Goal: Task Accomplishment & Management: Manage account settings

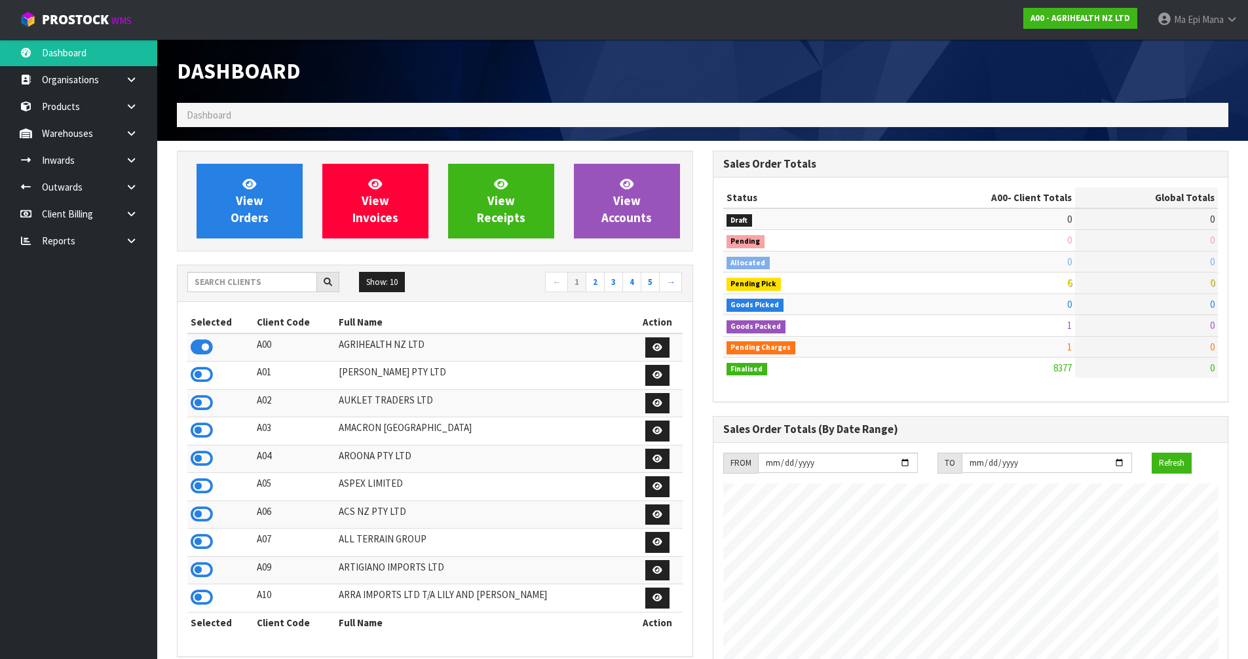
scroll to position [992, 535]
click at [216, 285] on input "text" at bounding box center [252, 282] width 130 height 20
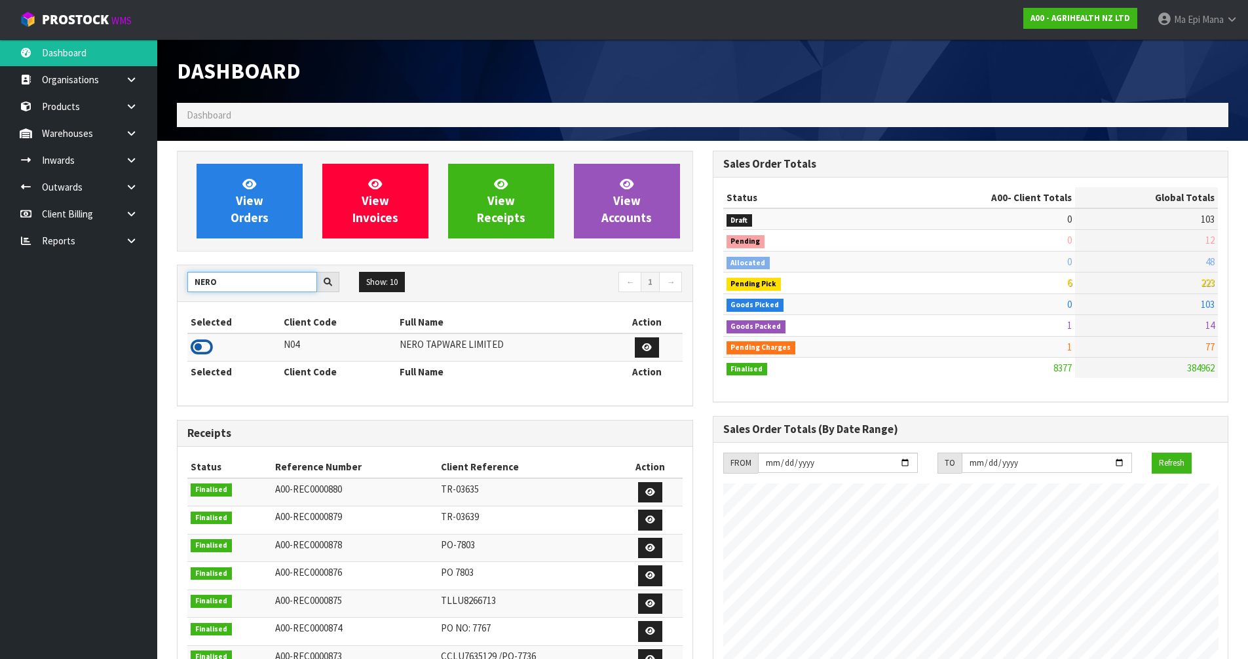
type input "NERO"
click at [206, 343] on icon at bounding box center [202, 347] width 22 height 20
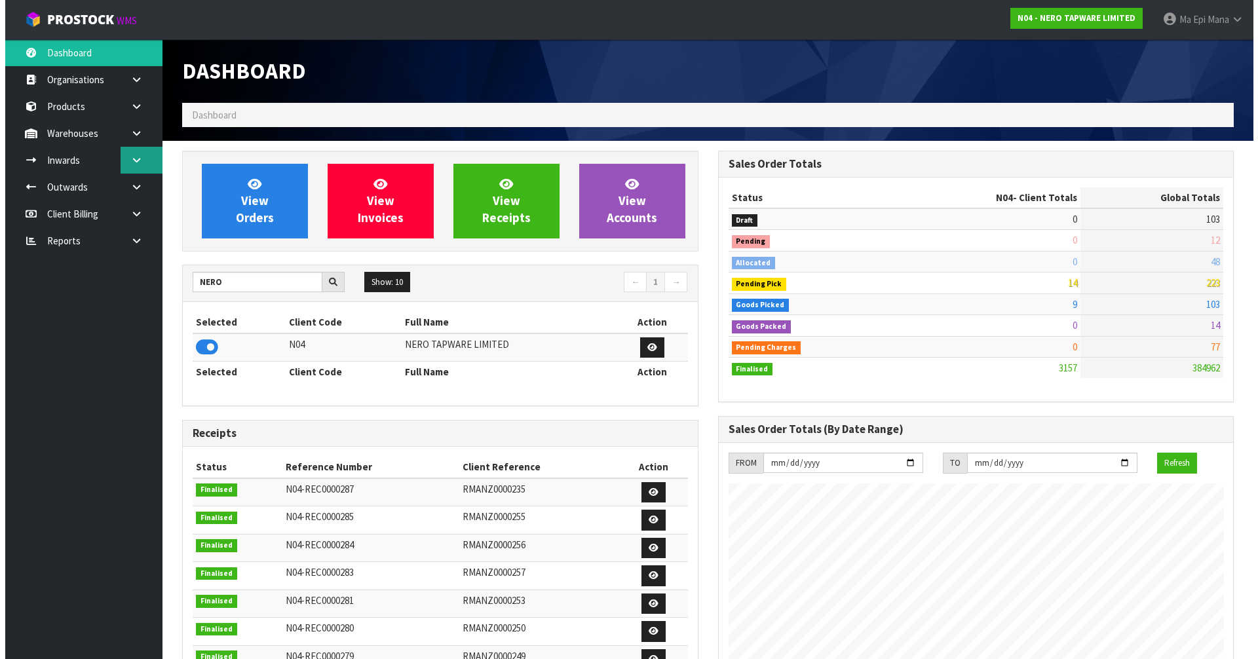
scroll to position [1021, 535]
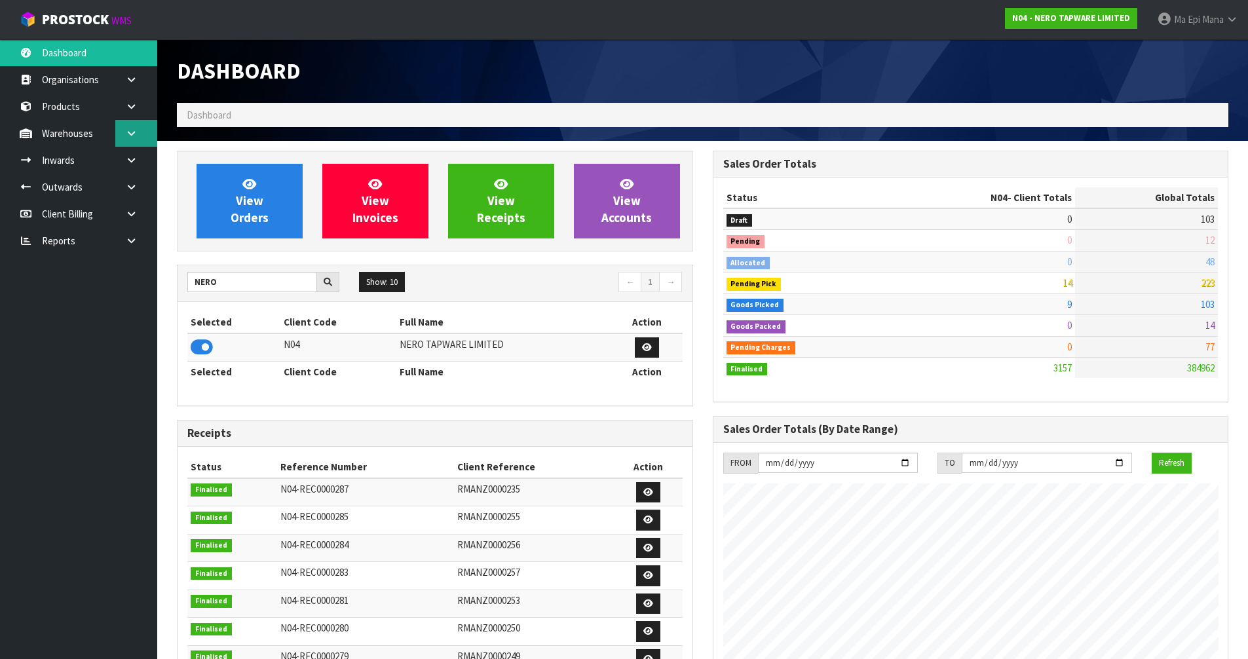
click at [153, 132] on link at bounding box center [136, 133] width 42 height 27
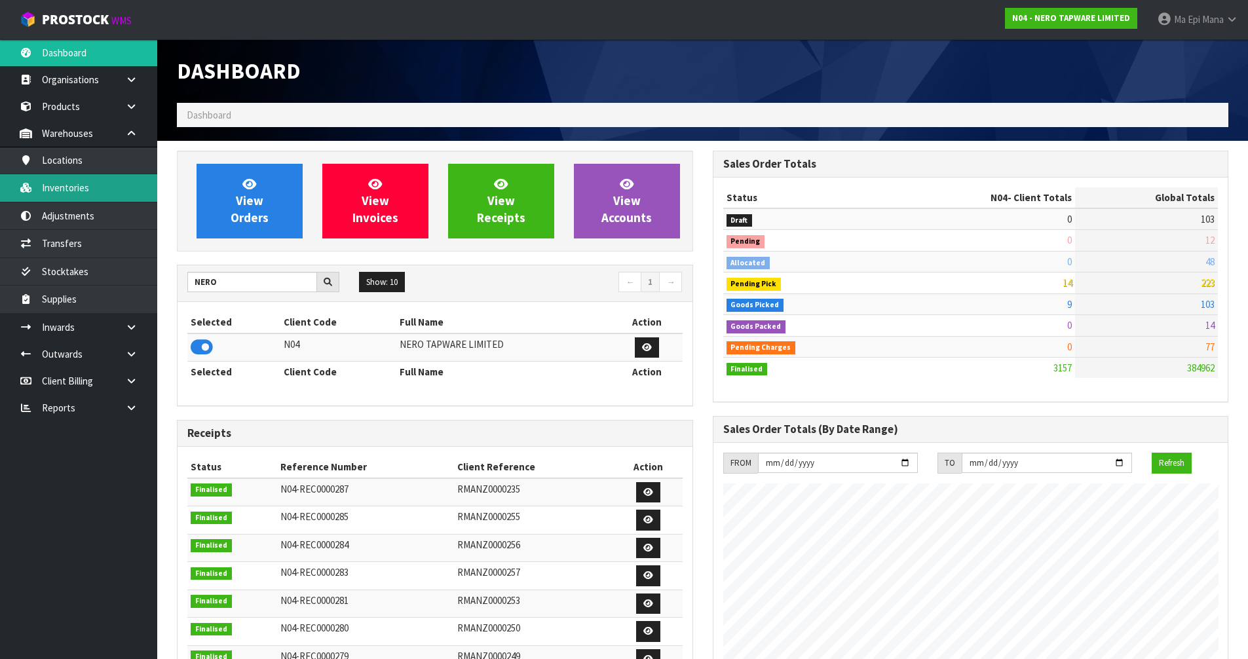
click at [115, 184] on link "Inventories" at bounding box center [78, 187] width 157 height 27
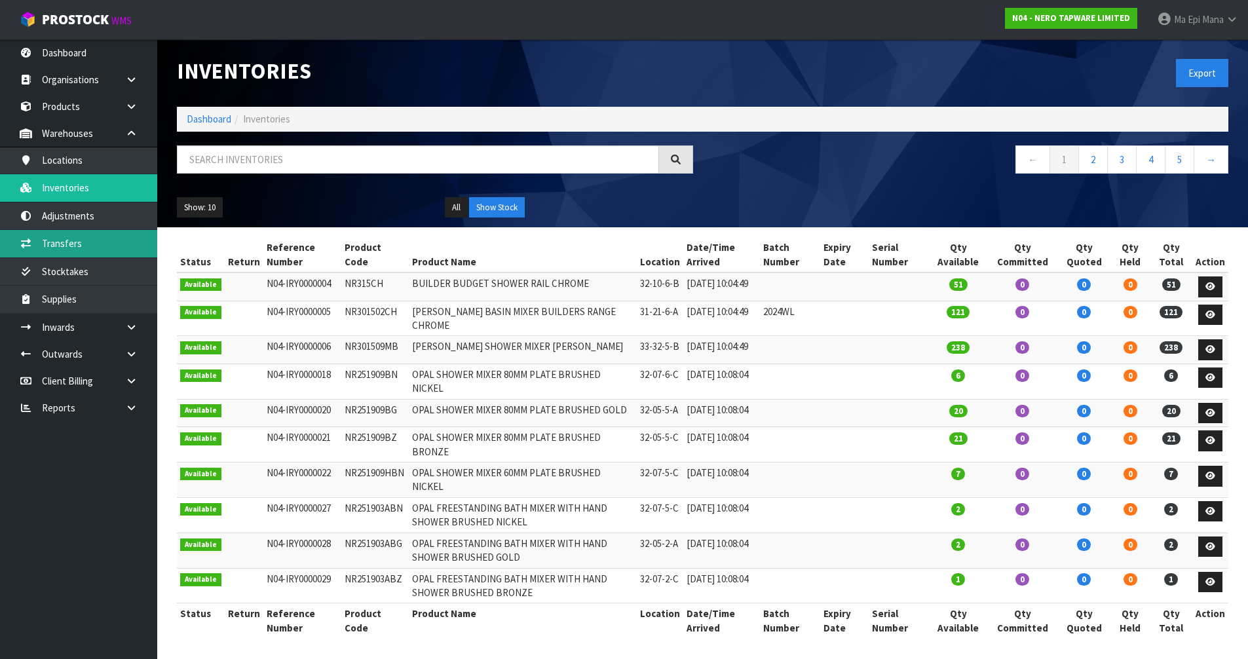
click at [123, 246] on link "Transfers" at bounding box center [78, 243] width 157 height 27
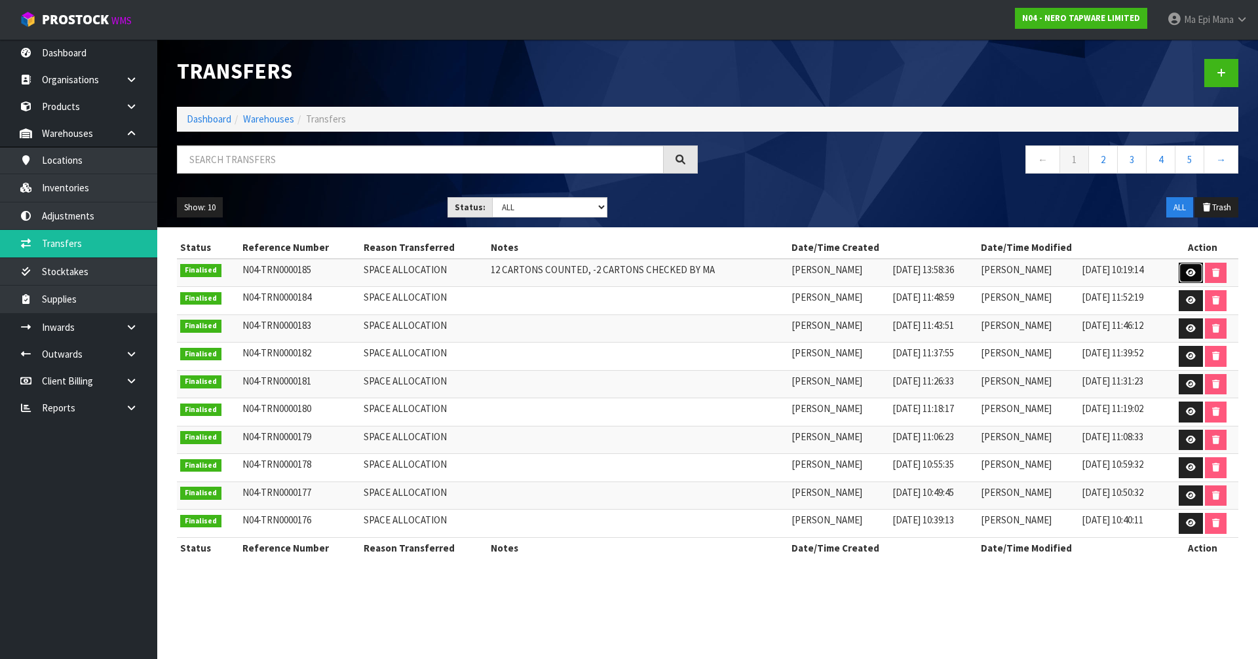
click at [1191, 267] on link at bounding box center [1191, 273] width 24 height 21
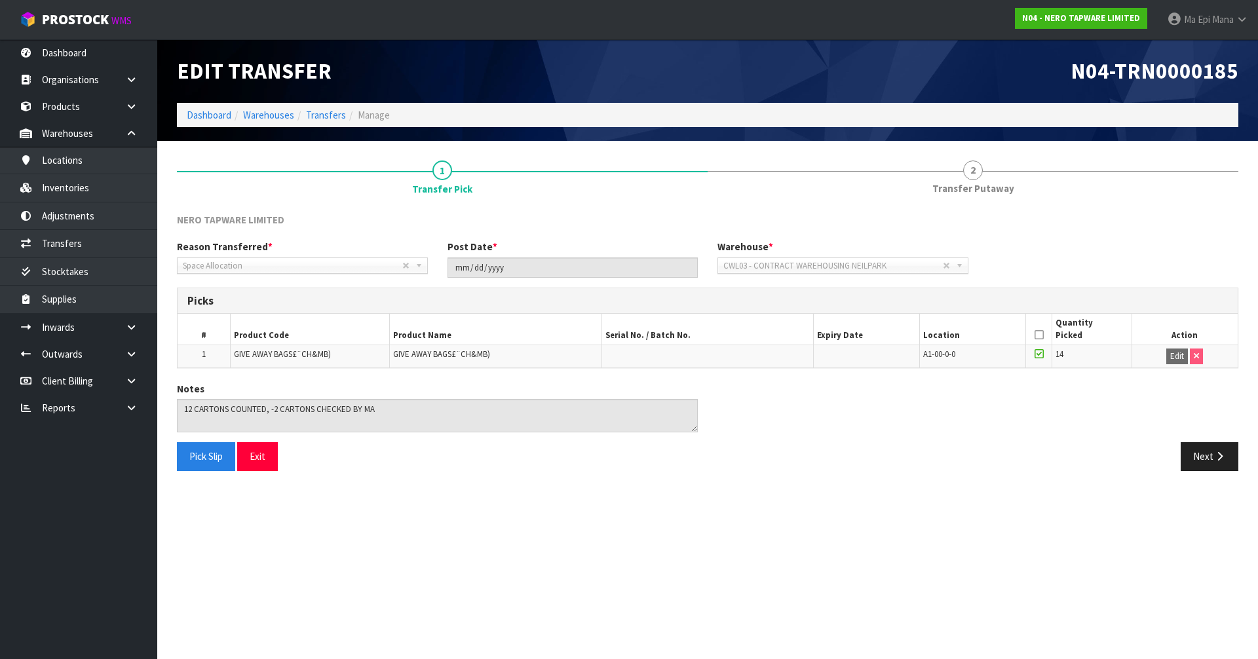
click at [287, 348] on td "GIVE AWAY BAGS£¨CH&MB)" at bounding box center [310, 356] width 159 height 22
click at [263, 352] on span "GIVE AWAY BAGS£¨CH&MB)" at bounding box center [282, 354] width 97 height 11
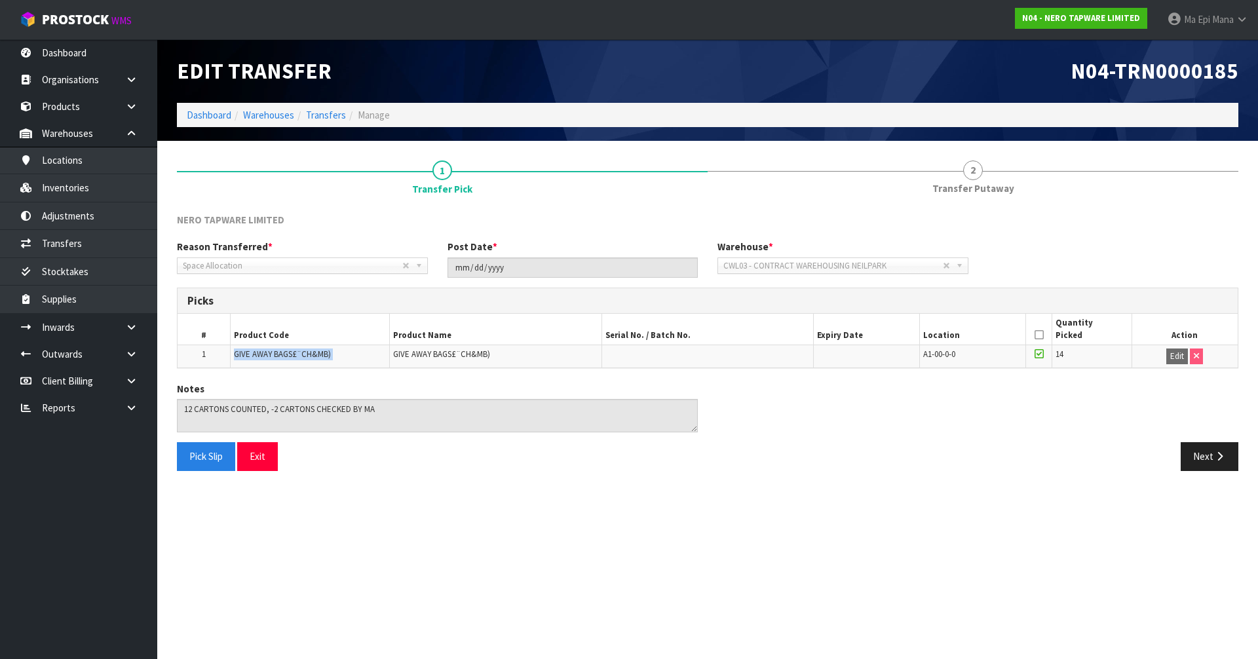
click at [263, 352] on span "GIVE AWAY BAGS£¨CH&MB)" at bounding box center [282, 354] width 97 height 11
copy tr "GIVE AWAY BAGS£¨CH&MB)"
click at [126, 189] on link "Inventories" at bounding box center [78, 187] width 157 height 27
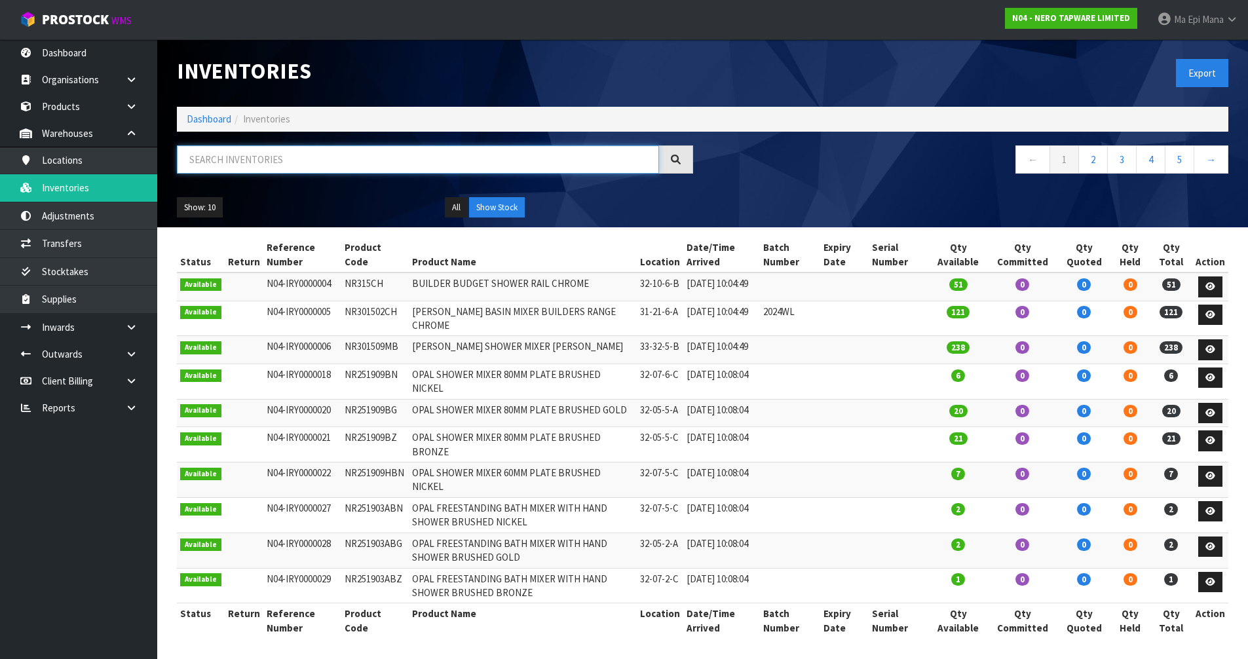
click at [248, 168] on input "text" at bounding box center [418, 159] width 482 height 28
paste input "GIVE AWAY BAGS£¨CH&MB)"
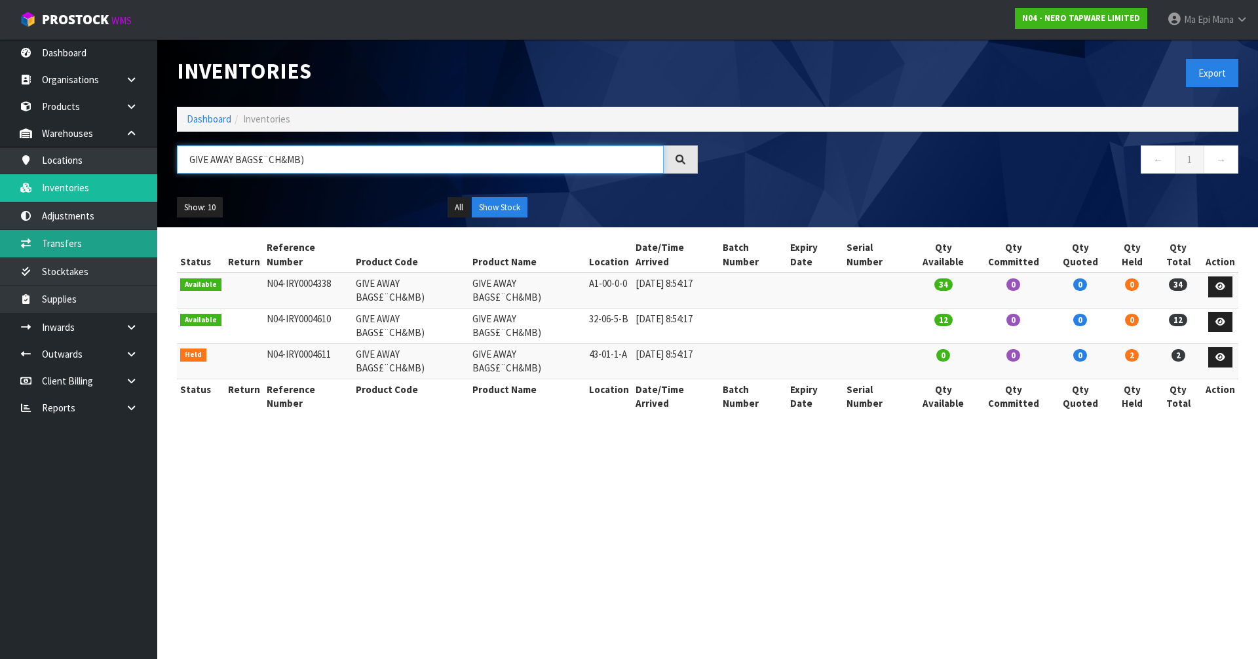
type input "GIVE AWAY BAGS£¨CH&MB)"
click at [92, 238] on link "Transfers" at bounding box center [78, 243] width 157 height 27
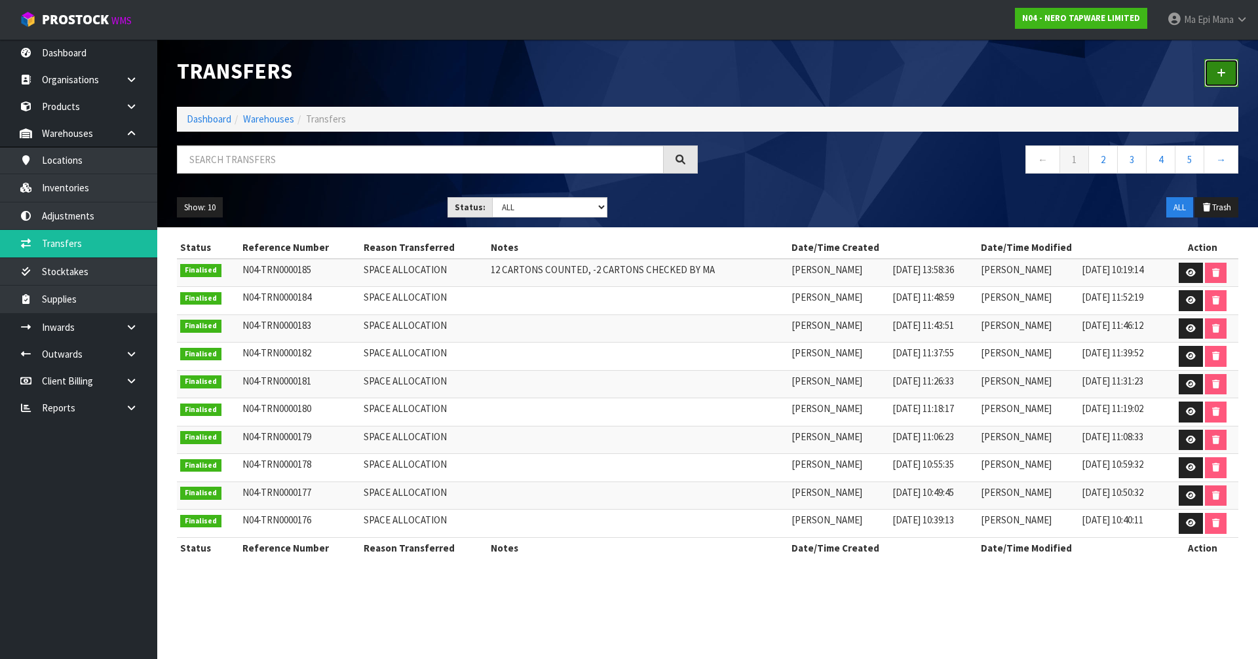
click at [1207, 75] on link at bounding box center [1221, 73] width 34 height 28
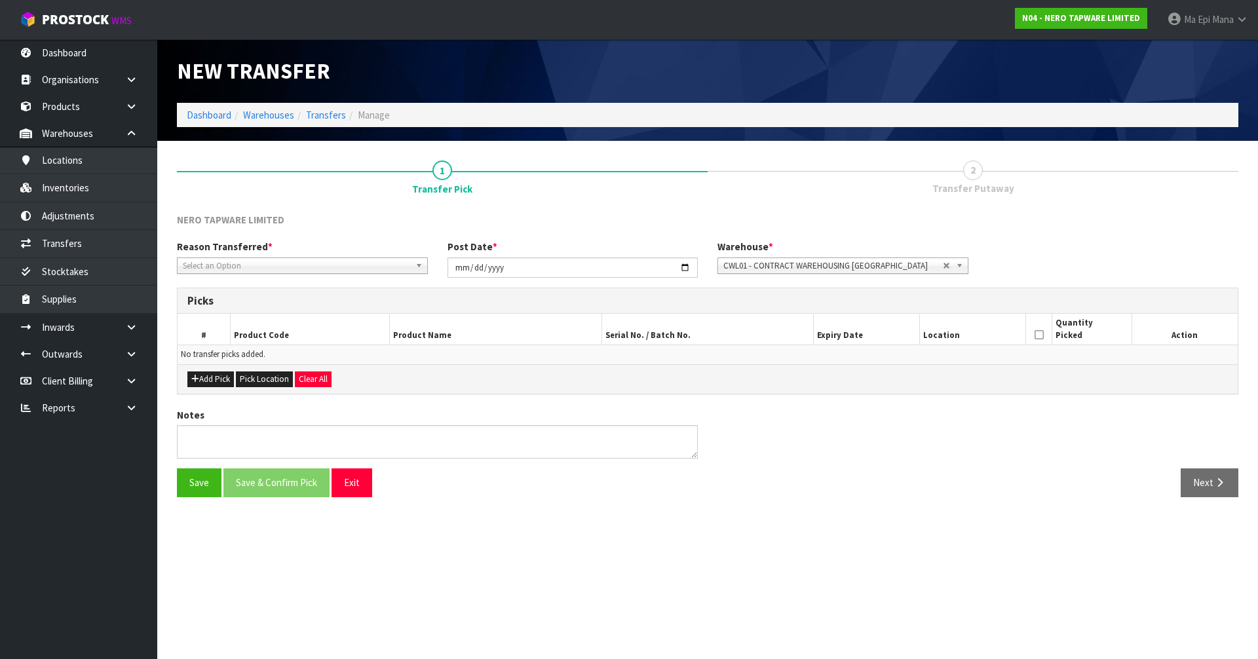
click at [300, 258] on span "Select an Option" at bounding box center [296, 266] width 227 height 16
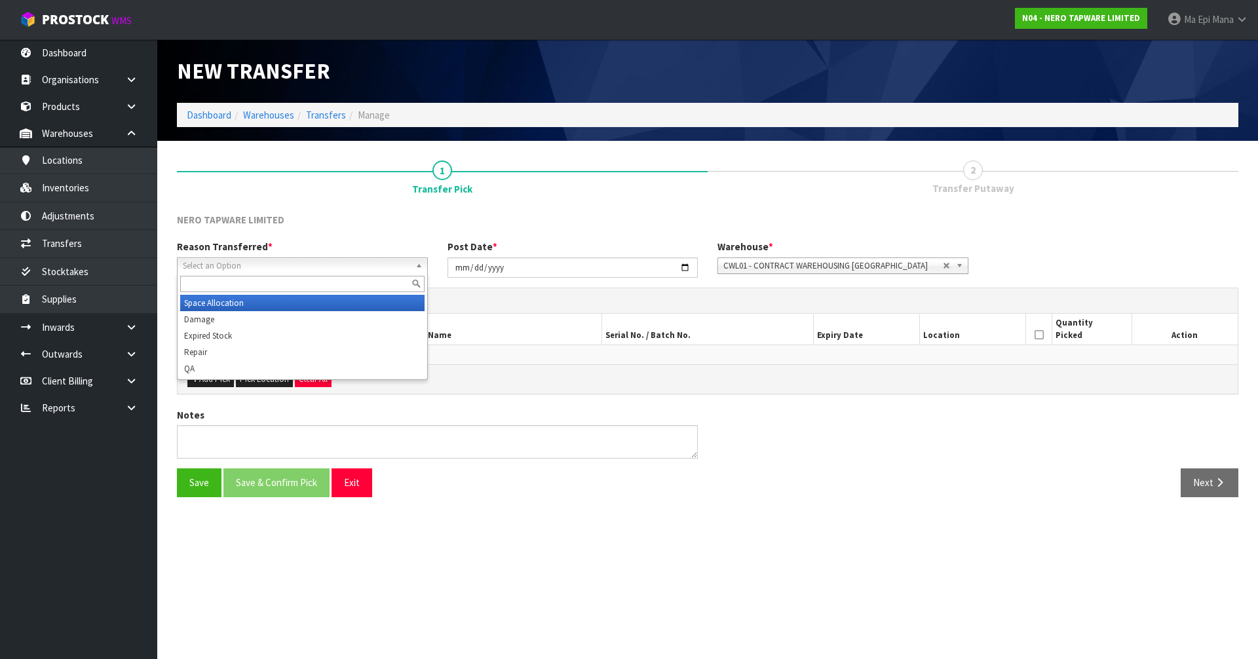
click at [256, 305] on li "Space Allocation" at bounding box center [302, 303] width 244 height 16
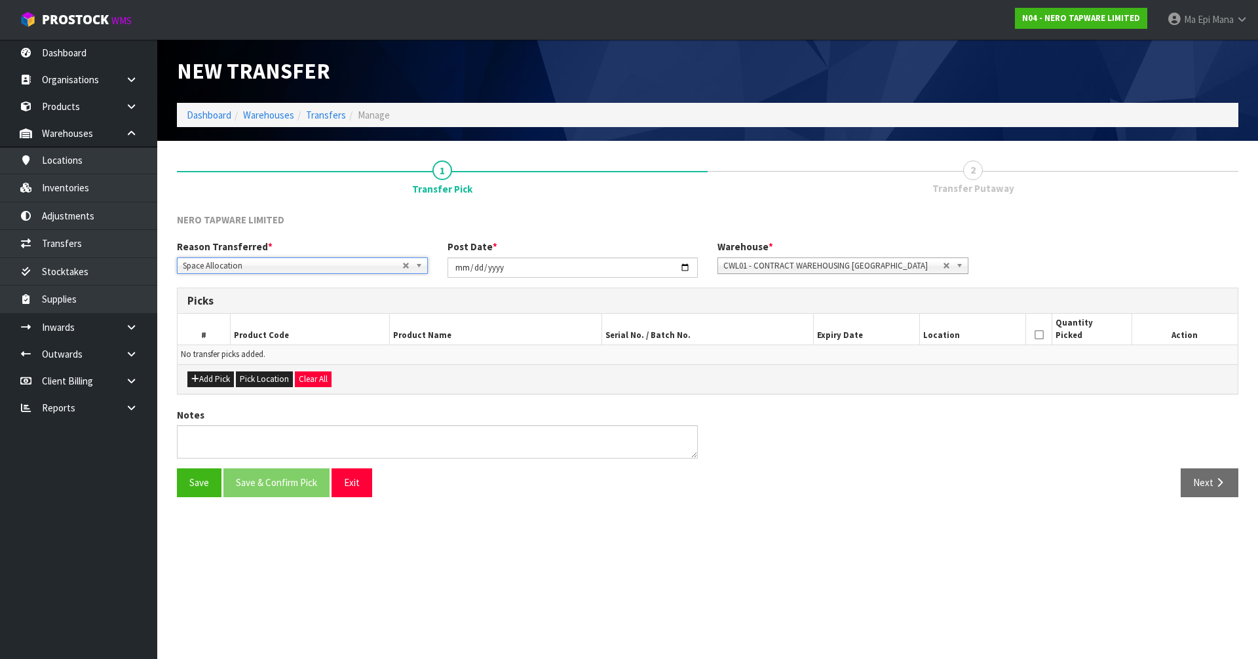
click at [842, 260] on span "CWL01 - CONTRACT WAREHOUSING [GEOGRAPHIC_DATA]" at bounding box center [832, 266] width 219 height 16
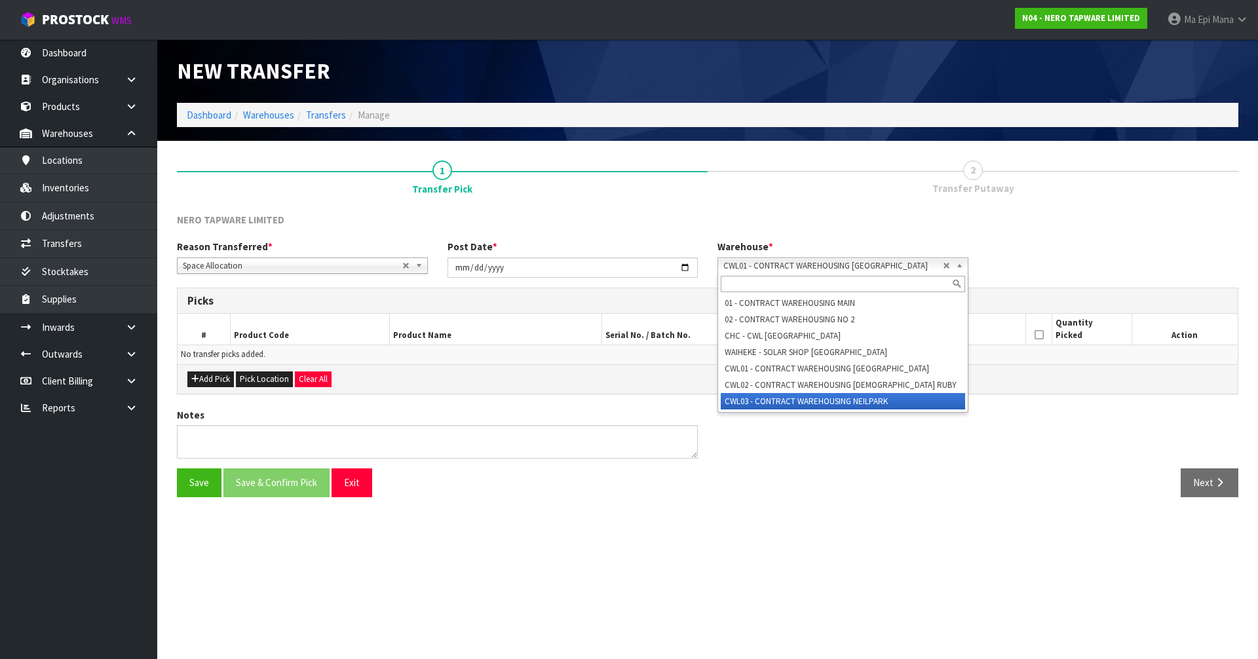
click at [855, 406] on li "CWL03 - CONTRACT WAREHOUSING NEILPARK" at bounding box center [843, 401] width 244 height 16
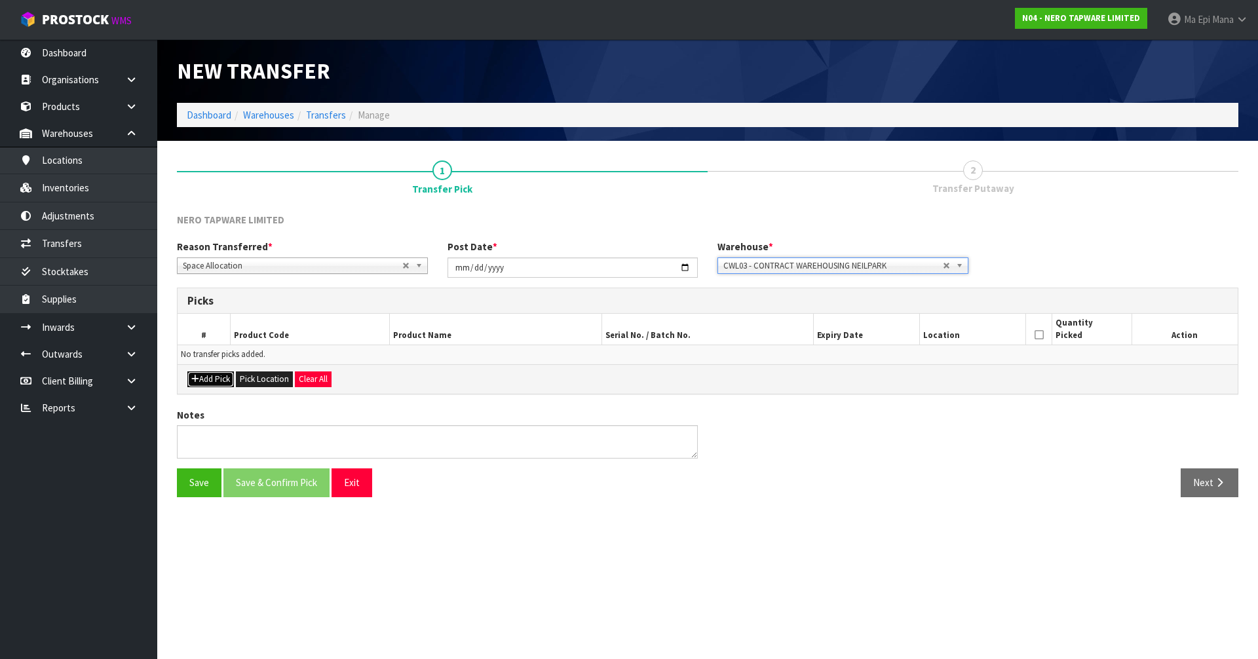
click at [223, 384] on button "Add Pick" at bounding box center [210, 379] width 47 height 16
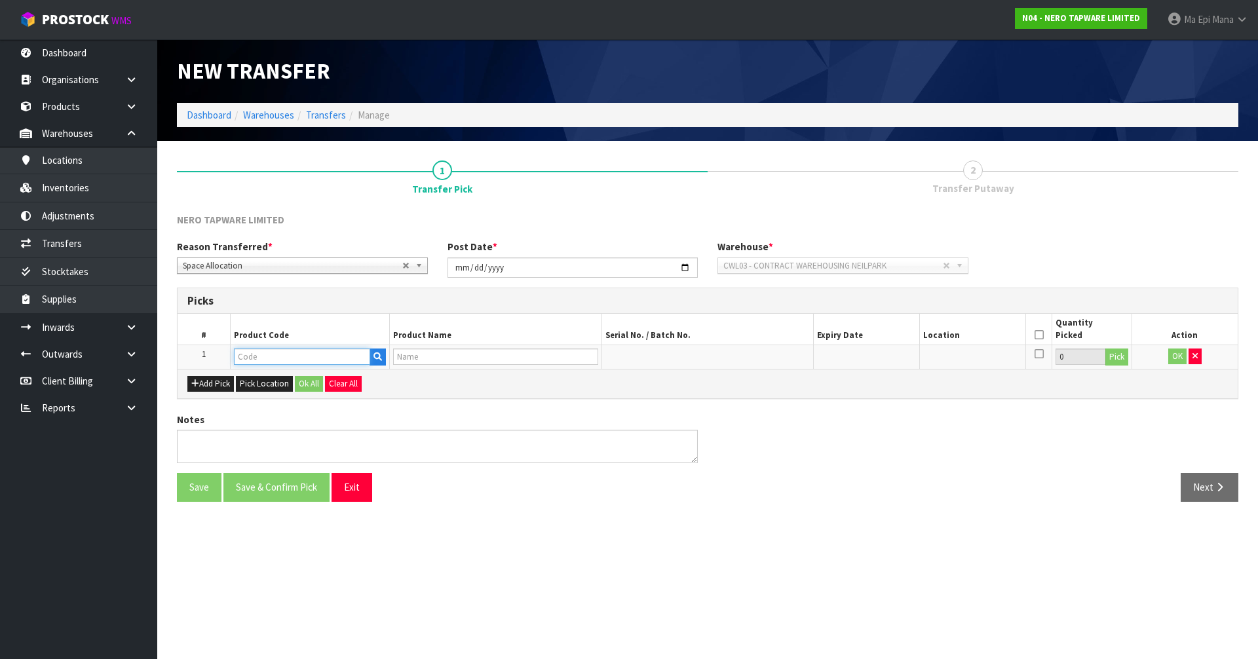
click at [277, 355] on input "text" at bounding box center [302, 357] width 136 height 16
paste input "GIVE AWAY BAGS£¨CH&MB)"
type input "GIVE AWAY BAGS£¨CH&MB)"
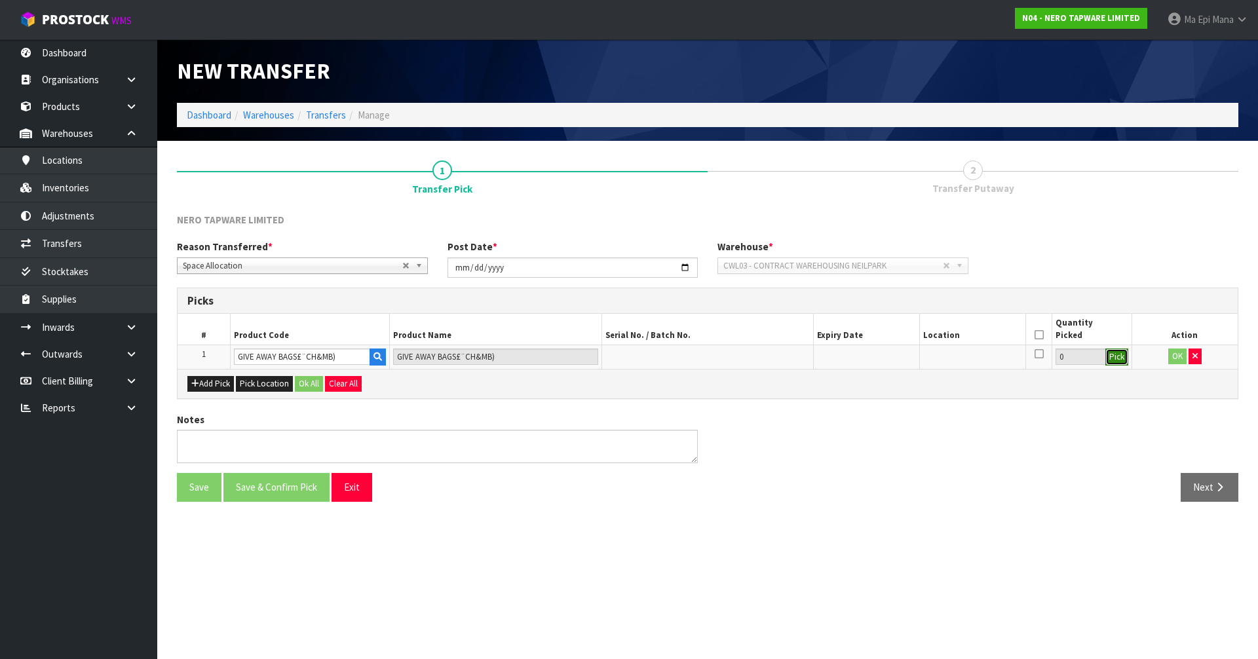
click at [1120, 358] on button "Pick" at bounding box center [1116, 357] width 23 height 17
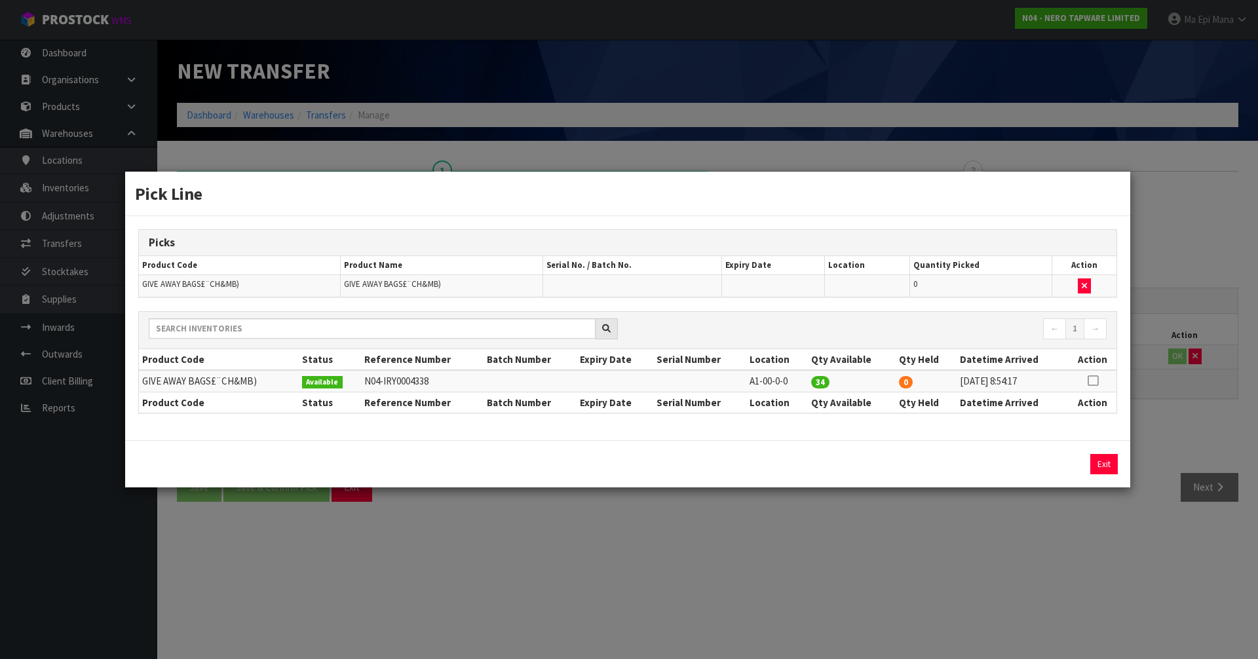
click at [1089, 381] on icon at bounding box center [1092, 381] width 10 height 1
click at [1055, 464] on button "Assign Pick" at bounding box center [1059, 464] width 54 height 20
type input "34"
click at [1110, 462] on button "Exit" at bounding box center [1104, 464] width 28 height 20
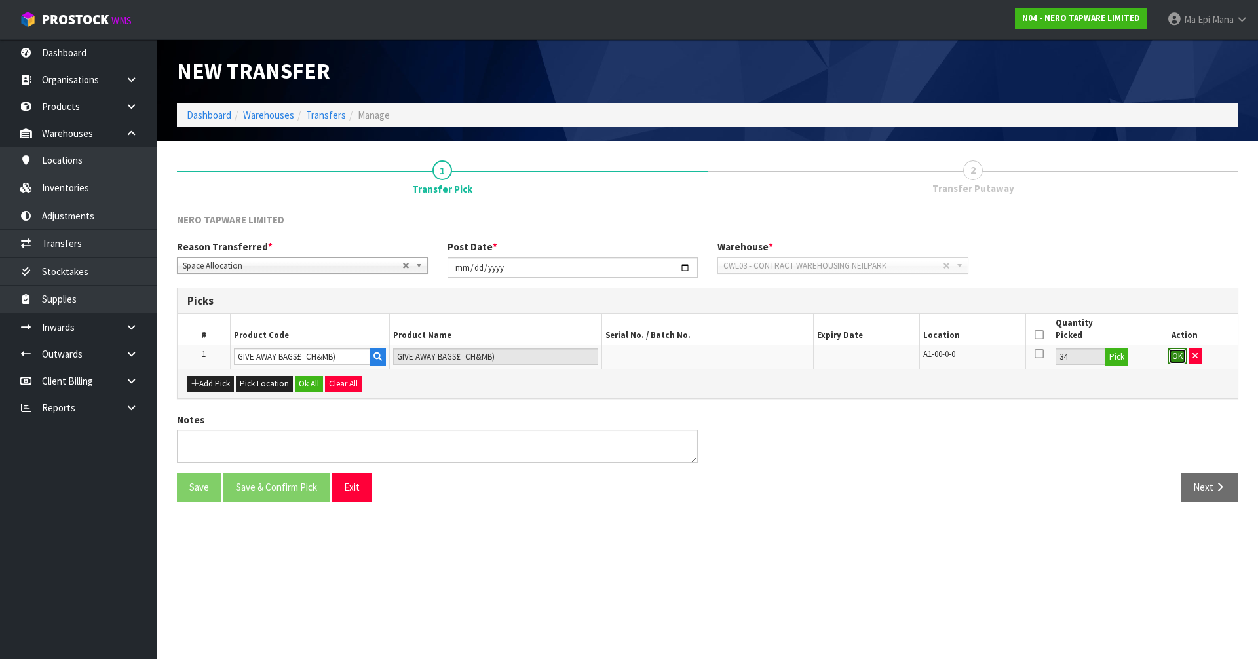
click at [1175, 354] on button "OK" at bounding box center [1177, 357] width 18 height 16
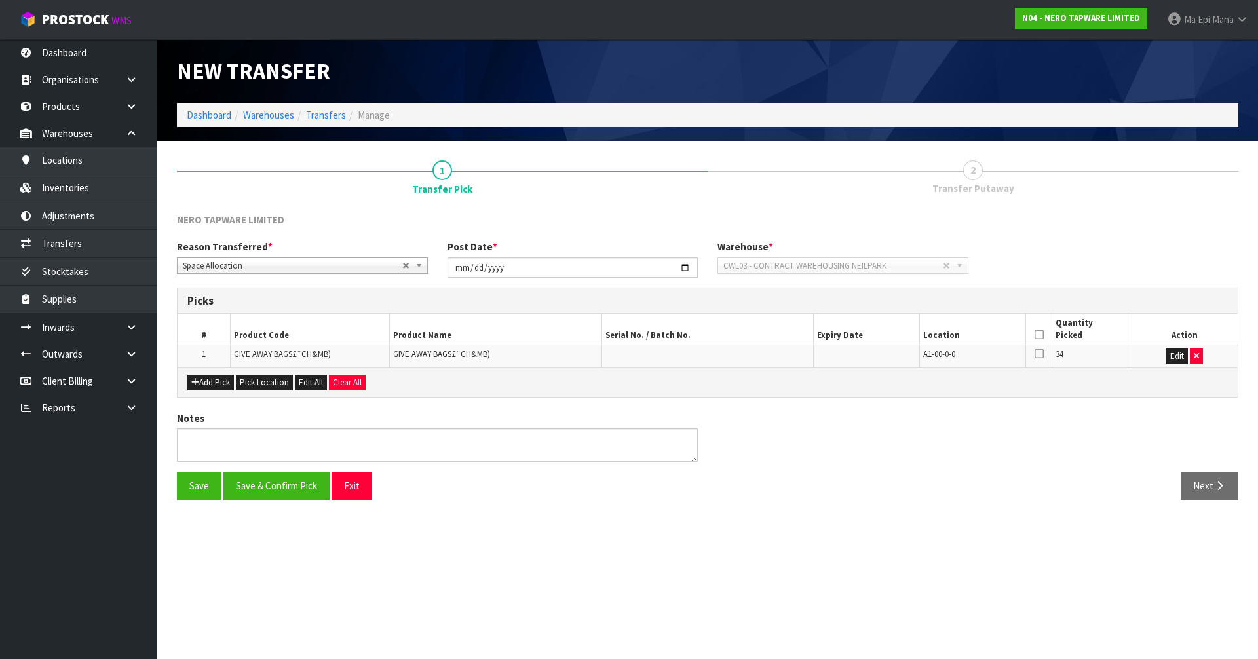
click at [1034, 339] on th at bounding box center [1038, 329] width 26 height 31
click at [1038, 335] on icon at bounding box center [1038, 335] width 9 height 1
click at [262, 476] on button "Save & Confirm Pick" at bounding box center [276, 486] width 106 height 28
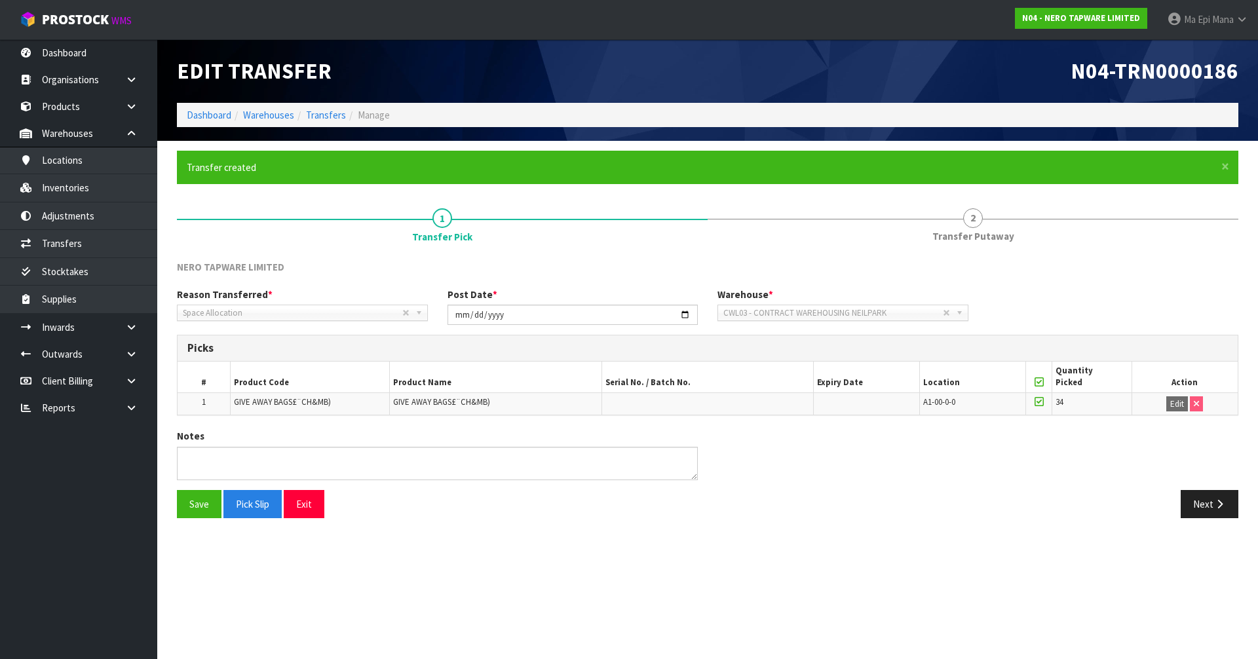
click at [1040, 382] on icon at bounding box center [1038, 382] width 9 height 1
click at [191, 501] on button "Save" at bounding box center [199, 504] width 45 height 28
click at [262, 509] on button "Pick Slip" at bounding box center [252, 504] width 58 height 28
click at [312, 494] on button "Exit" at bounding box center [304, 504] width 41 height 28
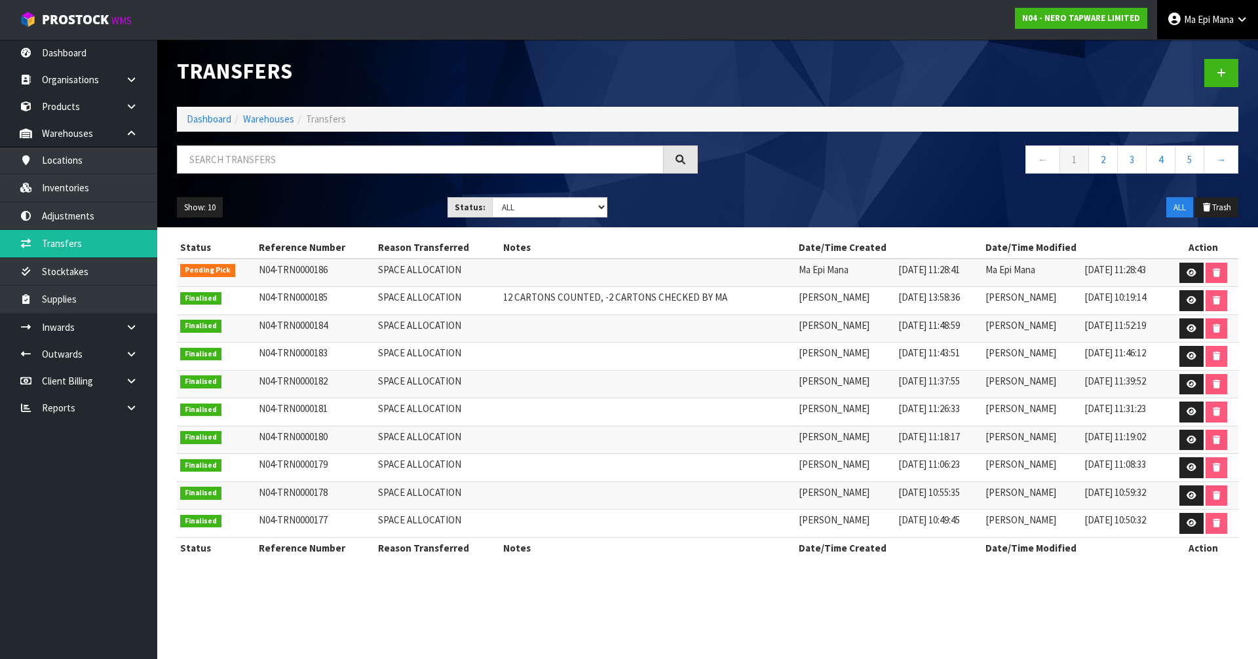
click at [1228, 12] on link "Ma Epi Mana" at bounding box center [1207, 19] width 101 height 39
click at [1225, 48] on link "Logout" at bounding box center [1206, 52] width 104 height 18
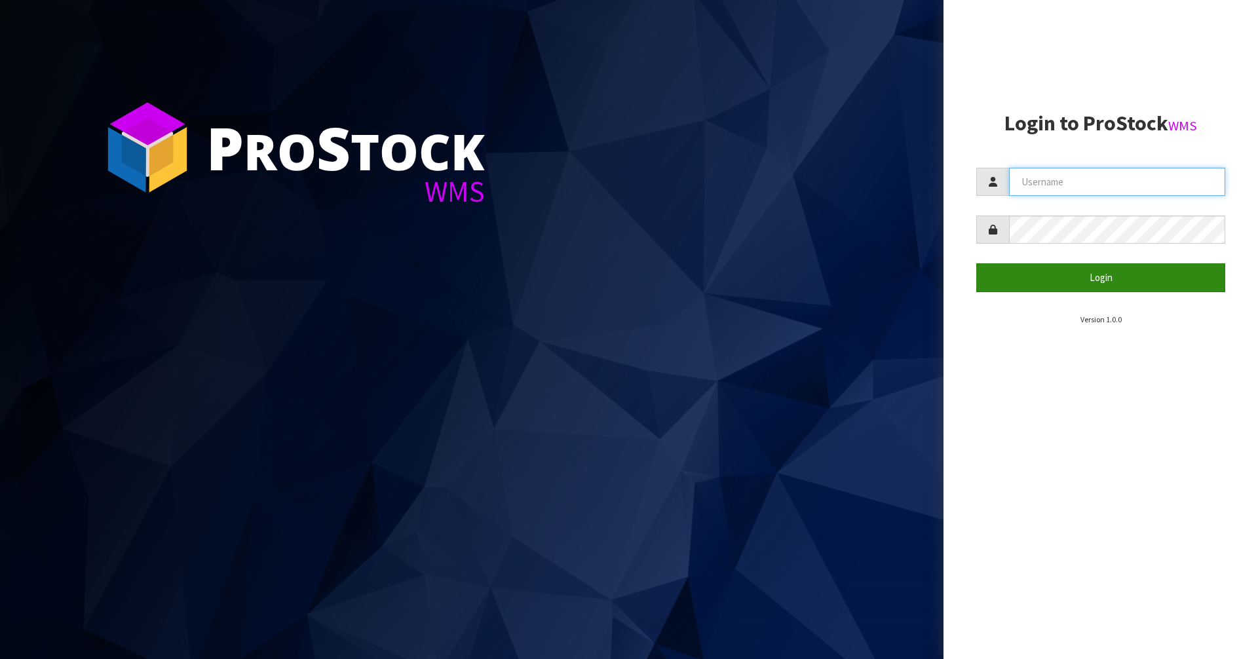
type input "Mana"
click at [1100, 281] on button "Login" at bounding box center [1100, 277] width 249 height 28
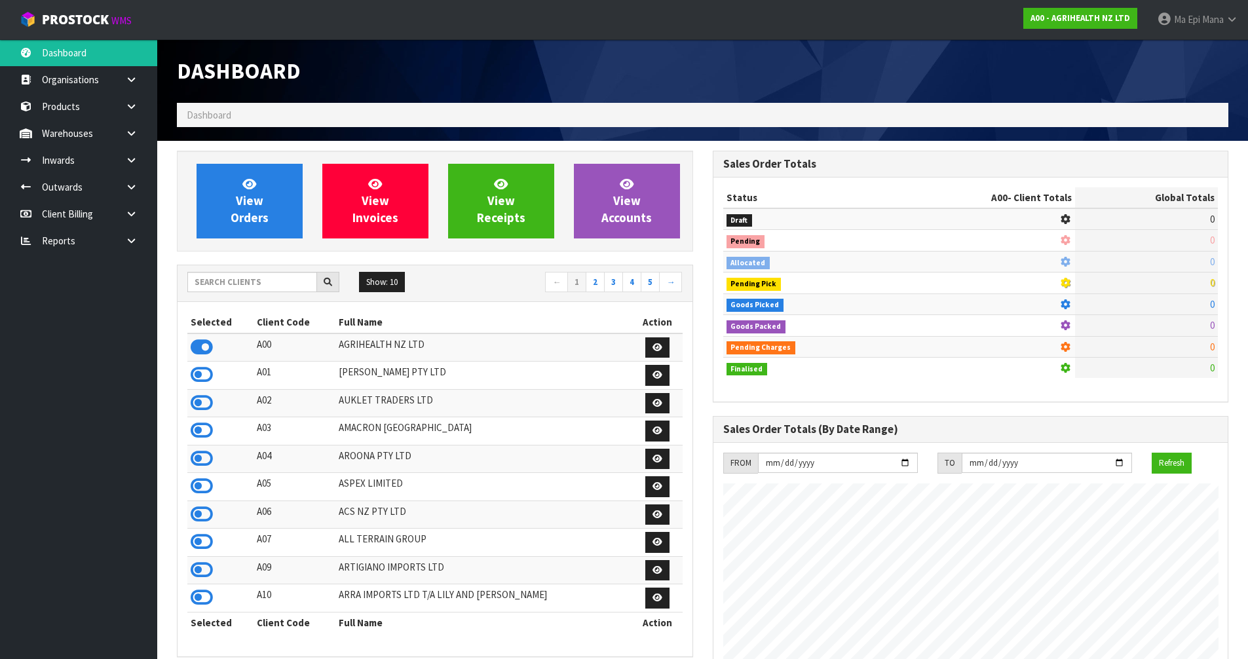
scroll to position [992, 535]
click at [248, 292] on input "text" at bounding box center [252, 282] width 130 height 20
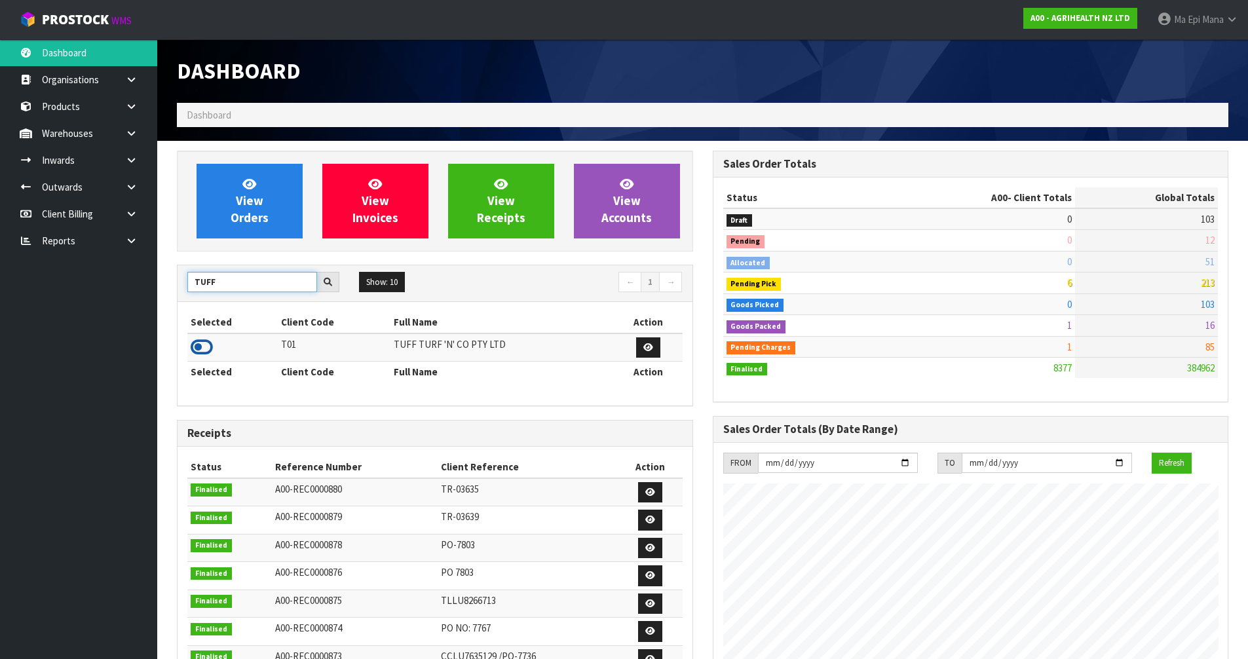
type input "TUFF"
click at [193, 352] on icon at bounding box center [202, 347] width 22 height 20
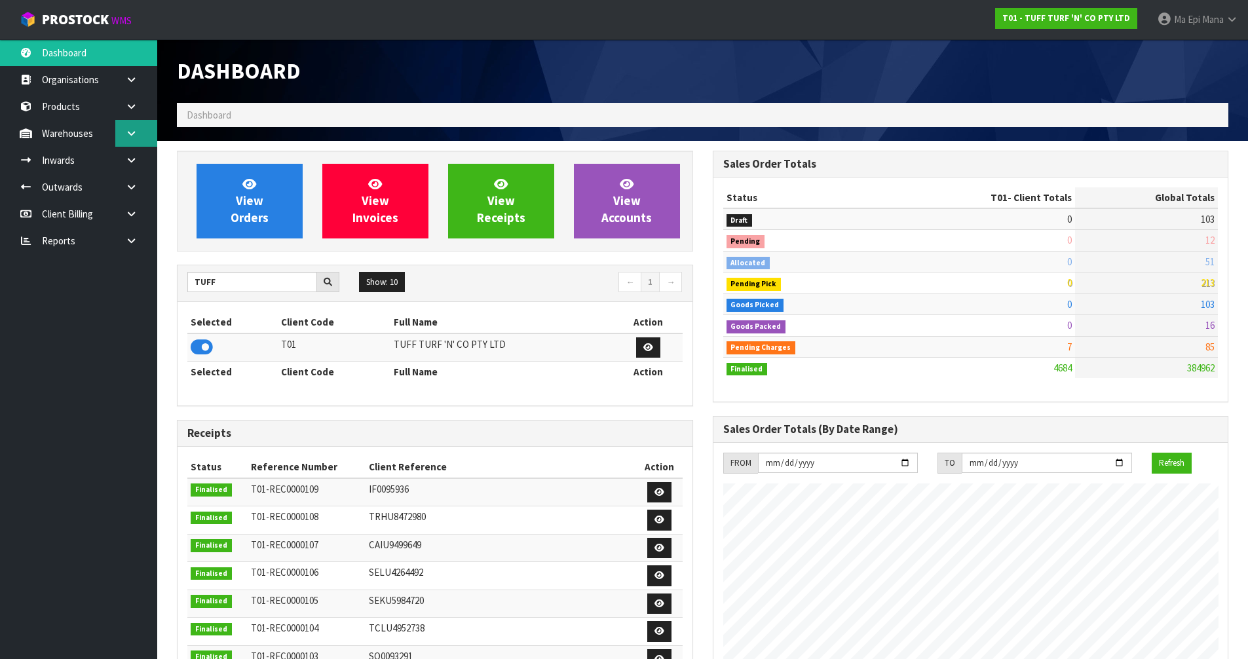
click at [126, 132] on icon at bounding box center [131, 133] width 12 height 10
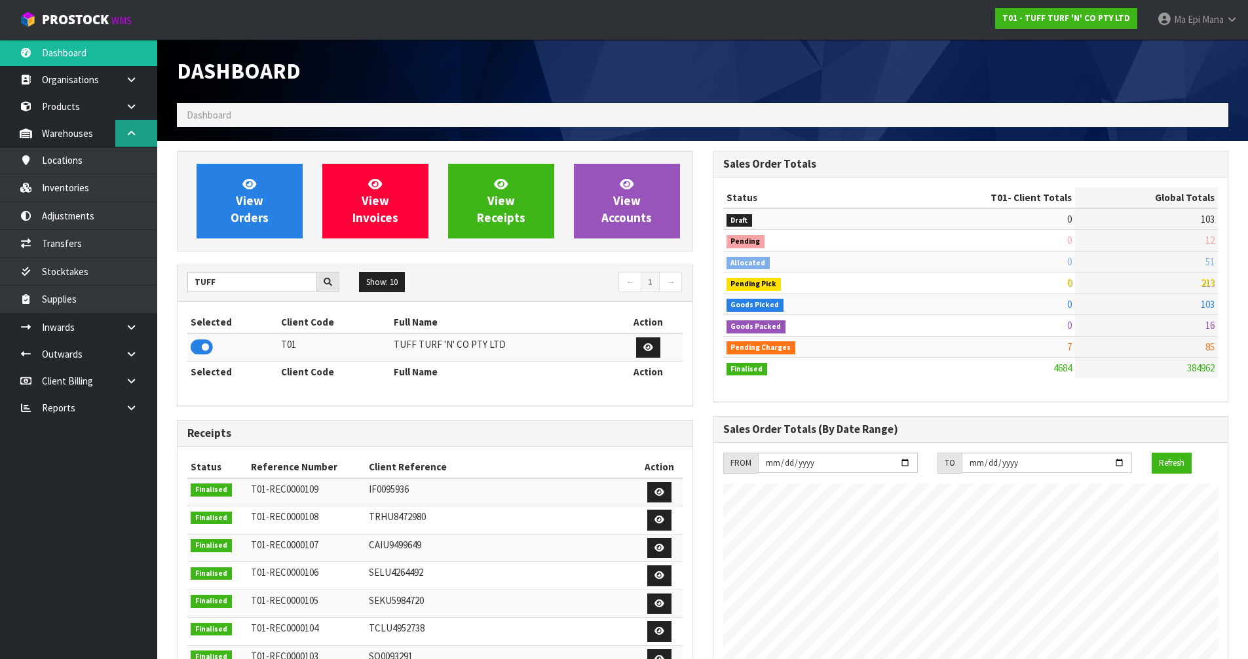
click at [126, 132] on icon at bounding box center [131, 133] width 12 height 10
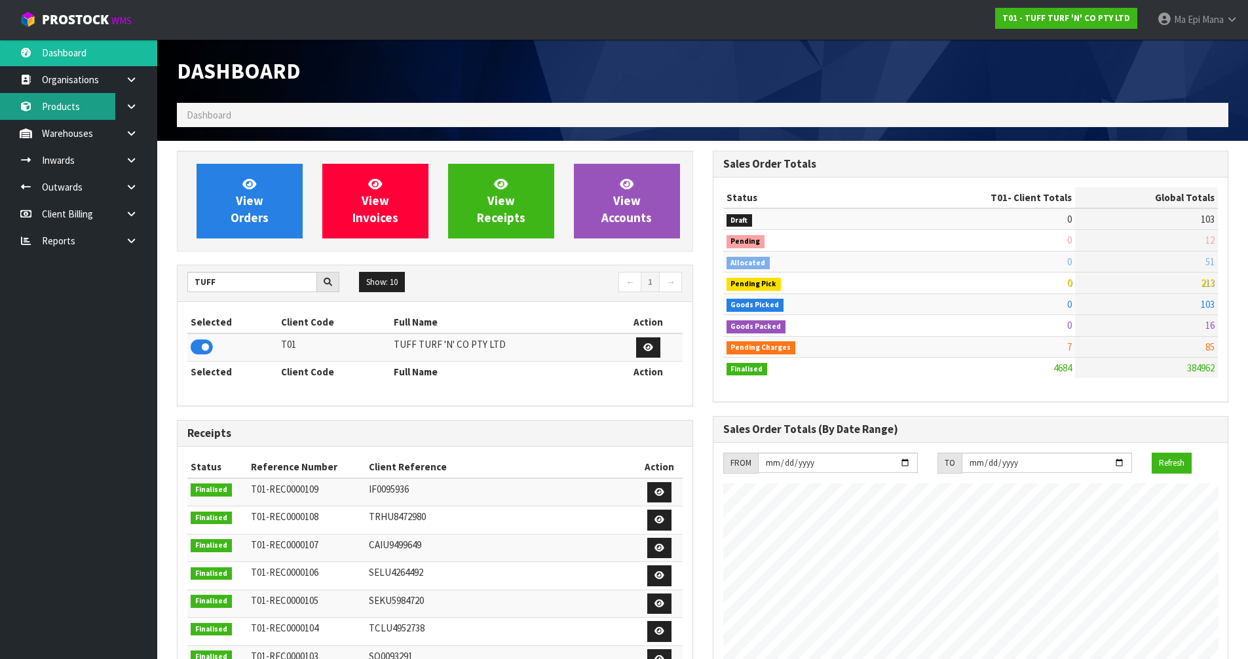
click at [82, 105] on link "Products" at bounding box center [78, 106] width 157 height 27
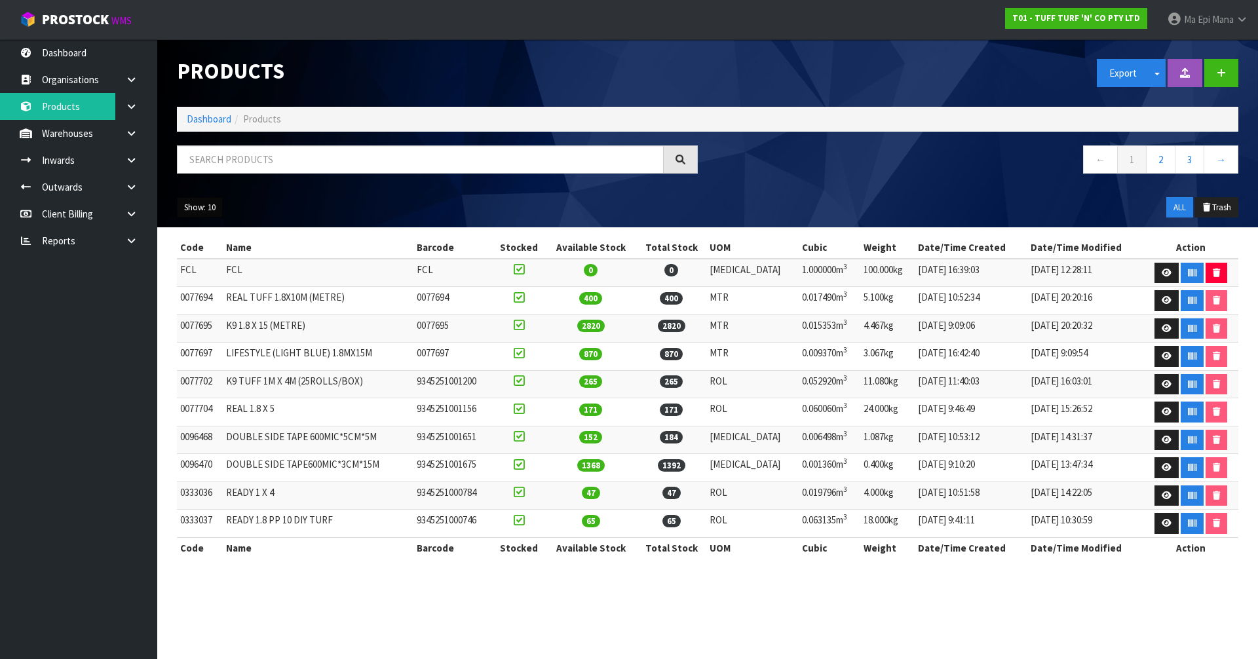
click at [214, 210] on button "Show: 10" at bounding box center [200, 207] width 46 height 21
click at [228, 282] on link "50" at bounding box center [230, 285] width 104 height 18
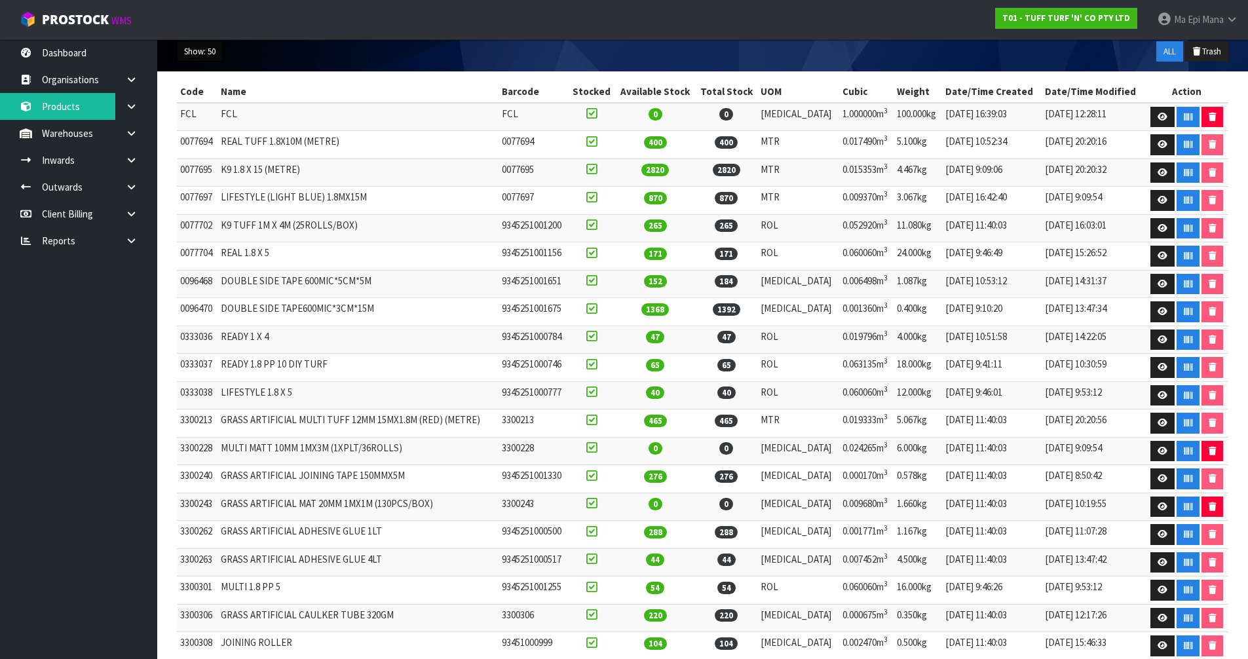
scroll to position [144, 0]
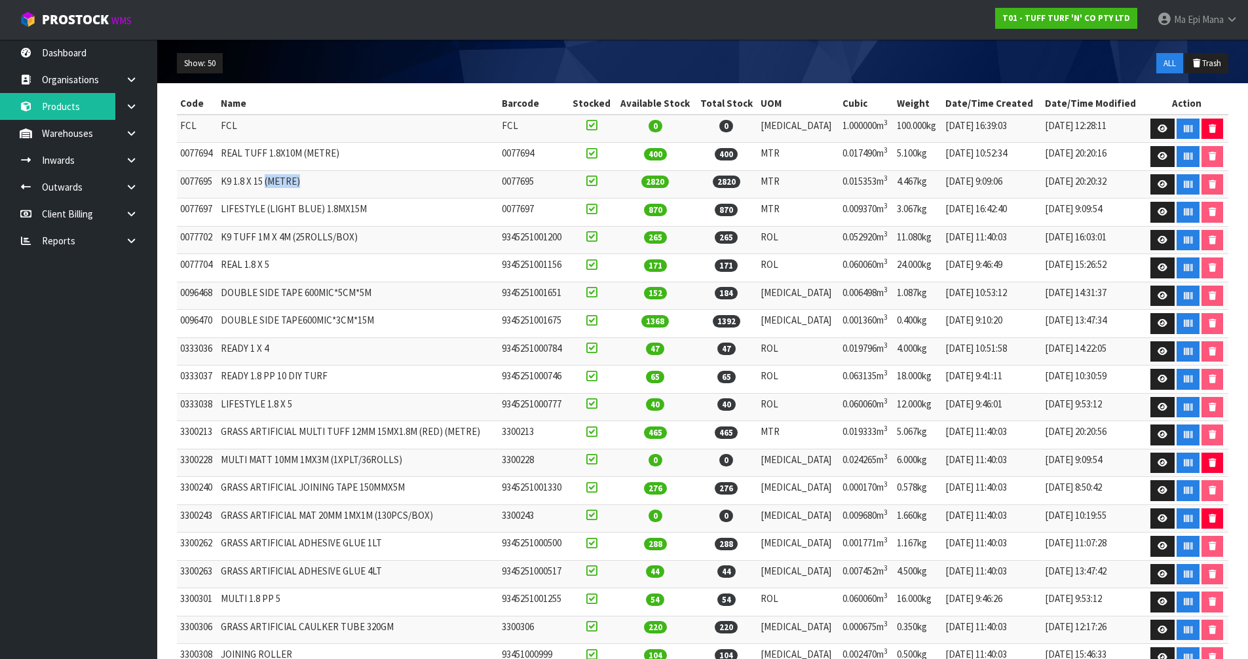
drag, startPoint x: 318, startPoint y: 184, endPoint x: 273, endPoint y: 185, distance: 45.2
click at [273, 185] on td "K9 1.8 X 15 (METRE)" at bounding box center [357, 184] width 280 height 28
copy td "(METRE)"
click at [1158, 212] on icon at bounding box center [1163, 212] width 10 height 9
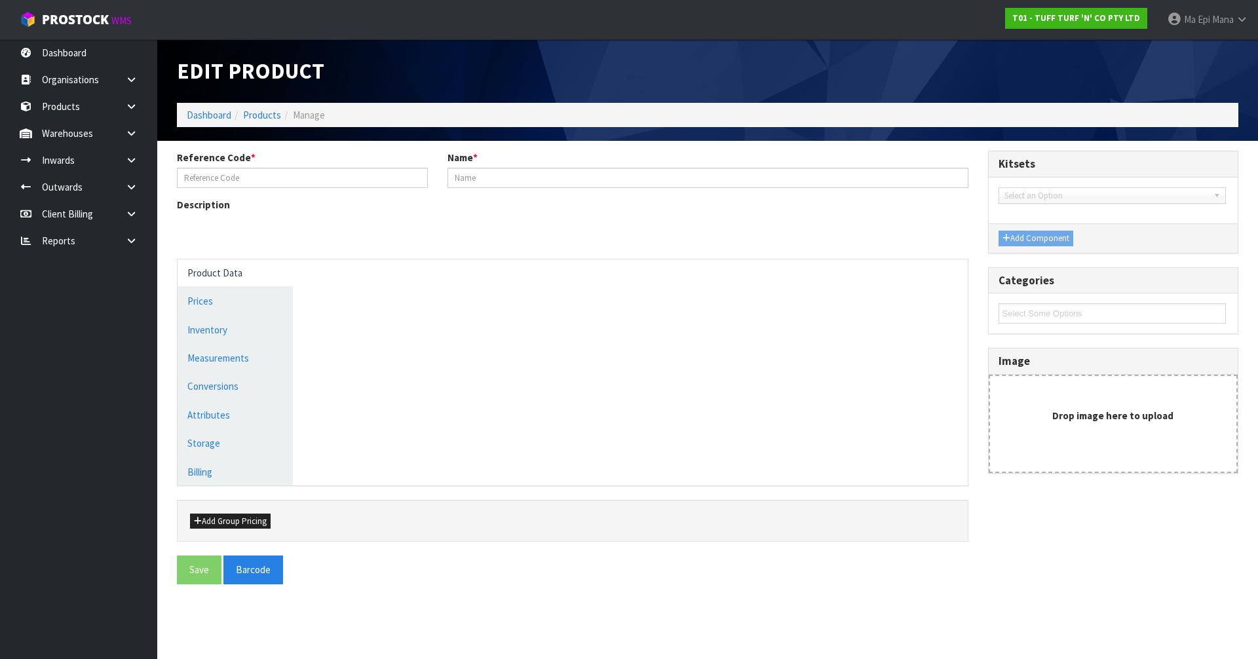
type input "0077697"
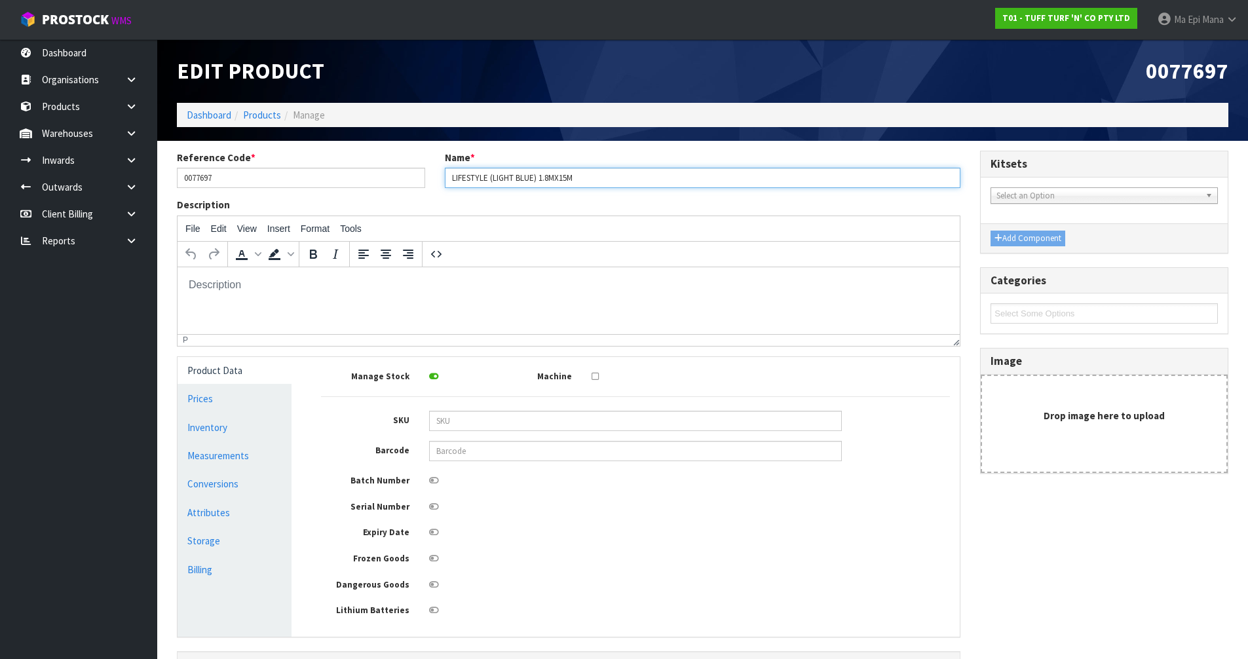
click at [625, 180] on input "LIFESTYLE (LIGHT BLUE) 1.8MX15M" at bounding box center [703, 178] width 516 height 20
paste input "(METRE)"
drag, startPoint x: 575, startPoint y: 176, endPoint x: 580, endPoint y: 182, distance: 8.0
click at [575, 176] on input "LIFESTYLE (LIGHT BLUE) 1.8MX15M(METRE)" at bounding box center [703, 178] width 516 height 20
type input "LIFESTYLE (LIGHT BLUE) 1.8MX15M (METRE)"
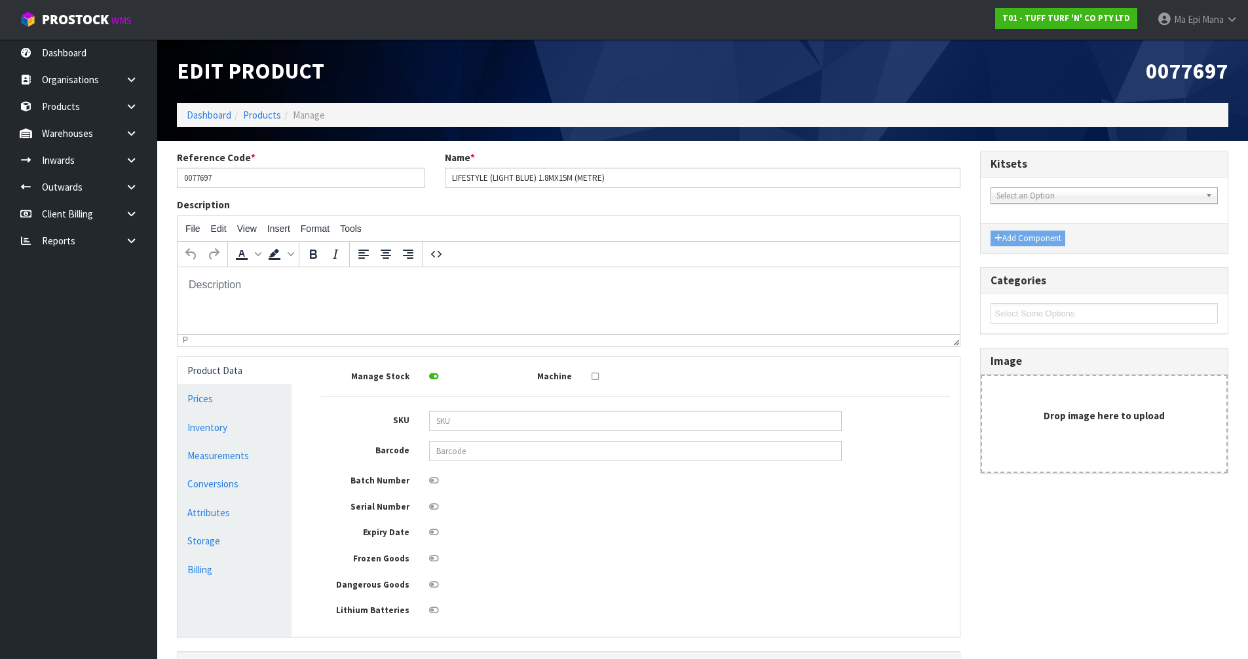
click at [559, 563] on div "Frozen Goods" at bounding box center [635, 557] width 649 height 16
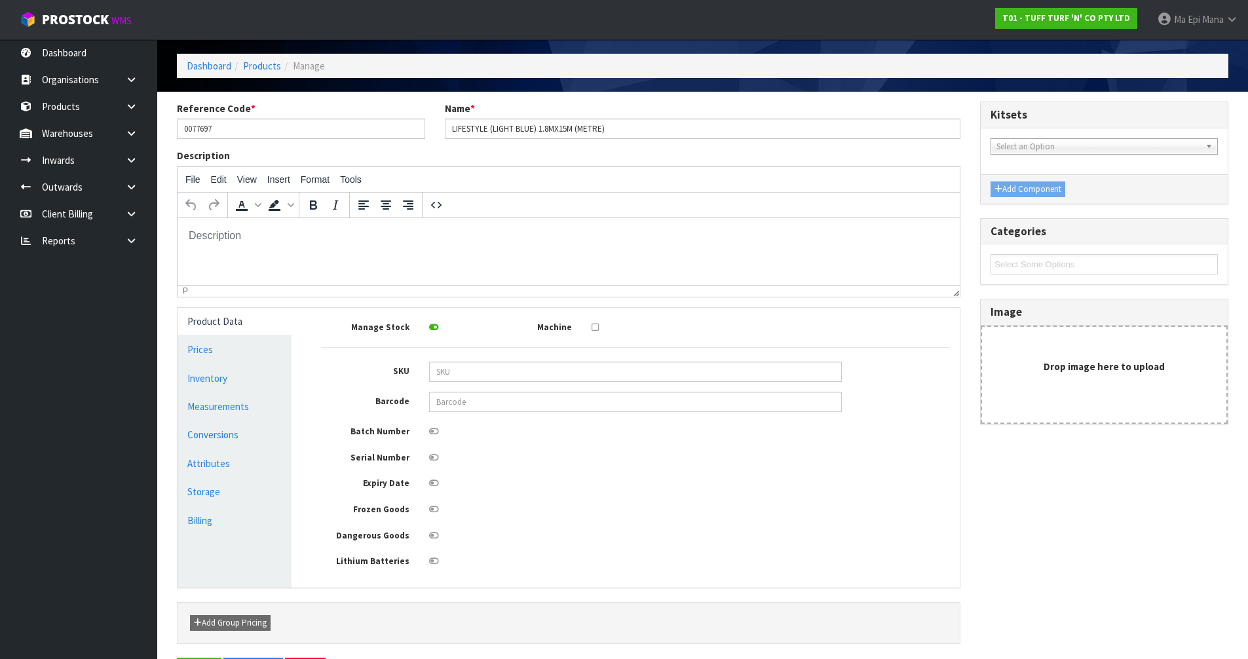
scroll to position [96, 0]
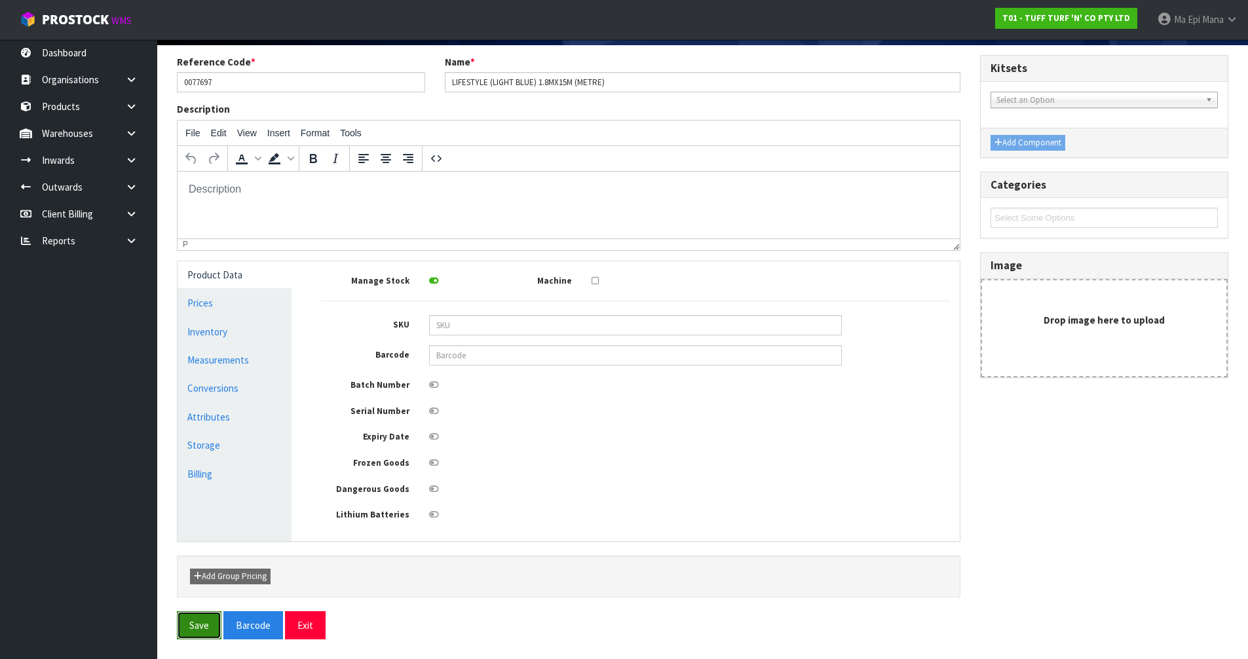
click at [191, 632] on button "Save" at bounding box center [199, 625] width 45 height 28
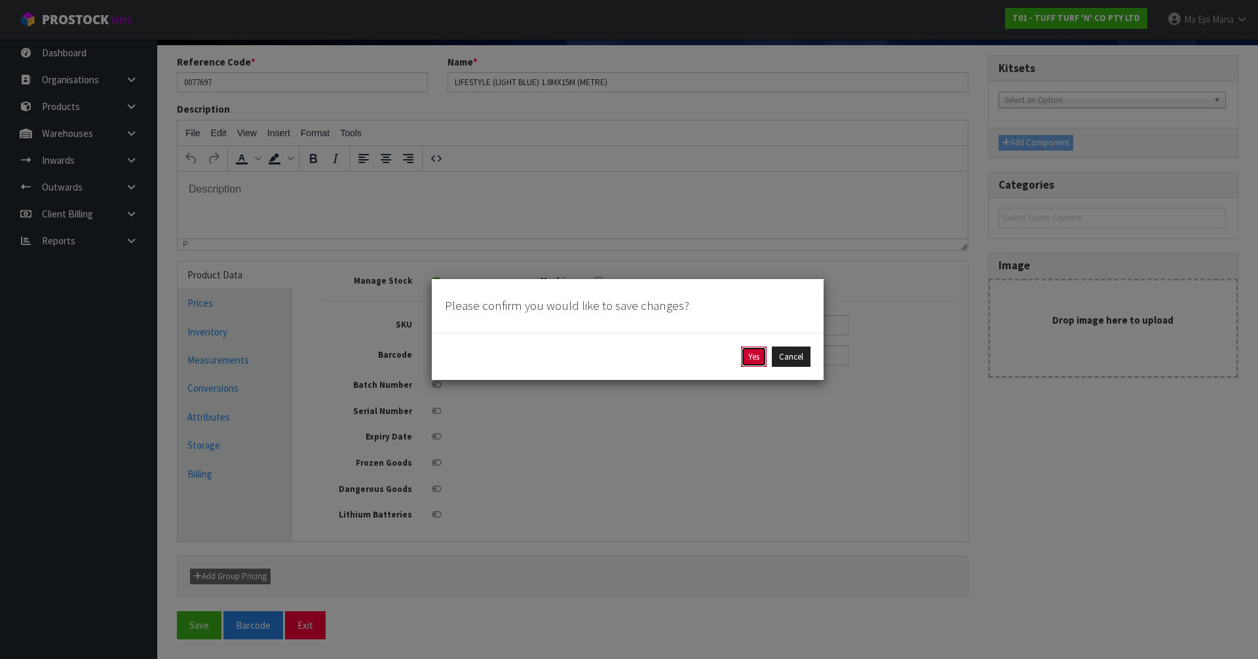
click at [748, 358] on button "Yes" at bounding box center [754, 357] width 26 height 21
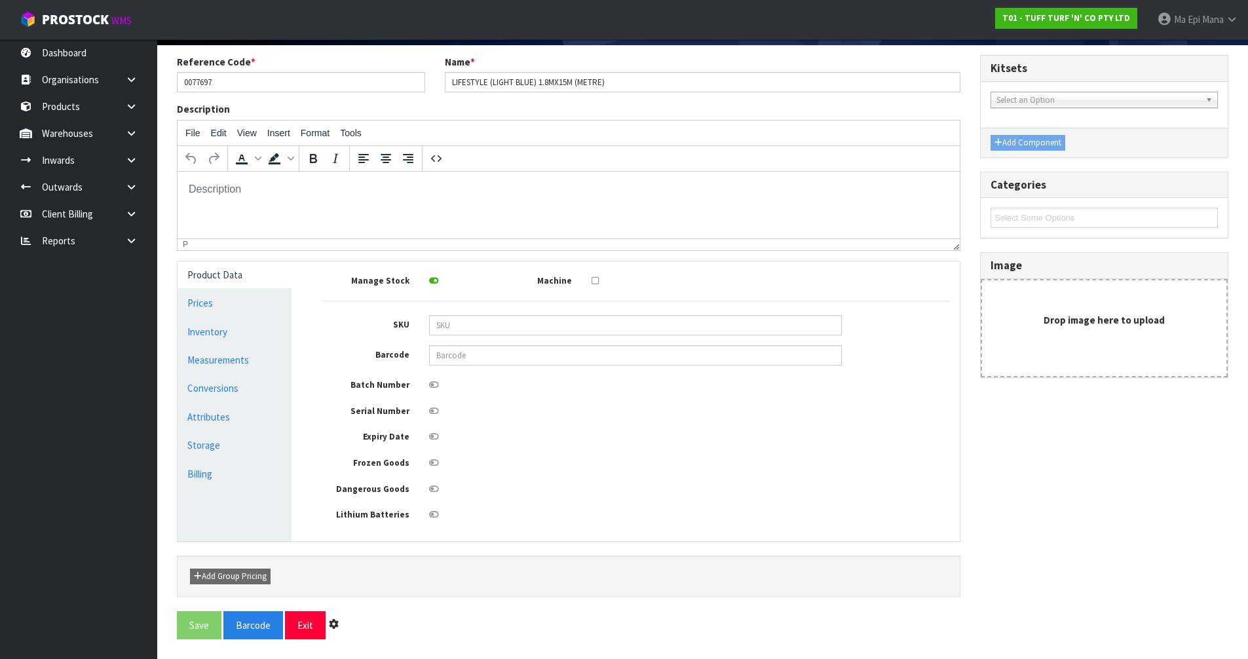
scroll to position [0, 0]
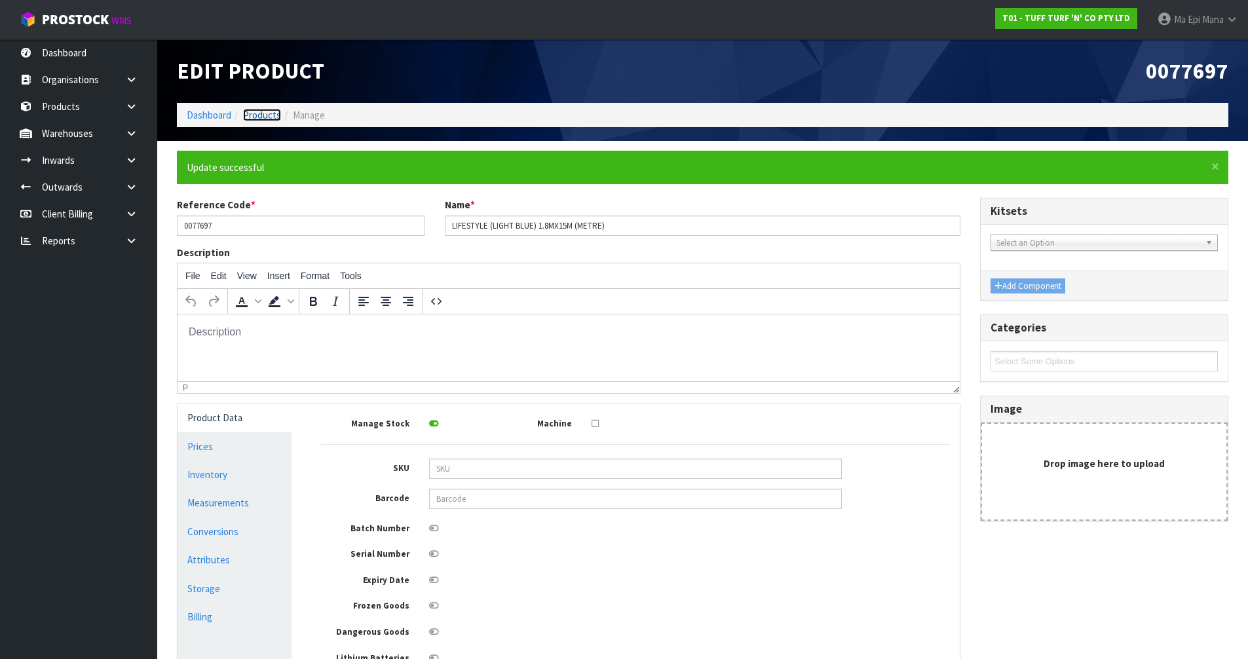
click at [276, 115] on link "Products" at bounding box center [262, 115] width 38 height 12
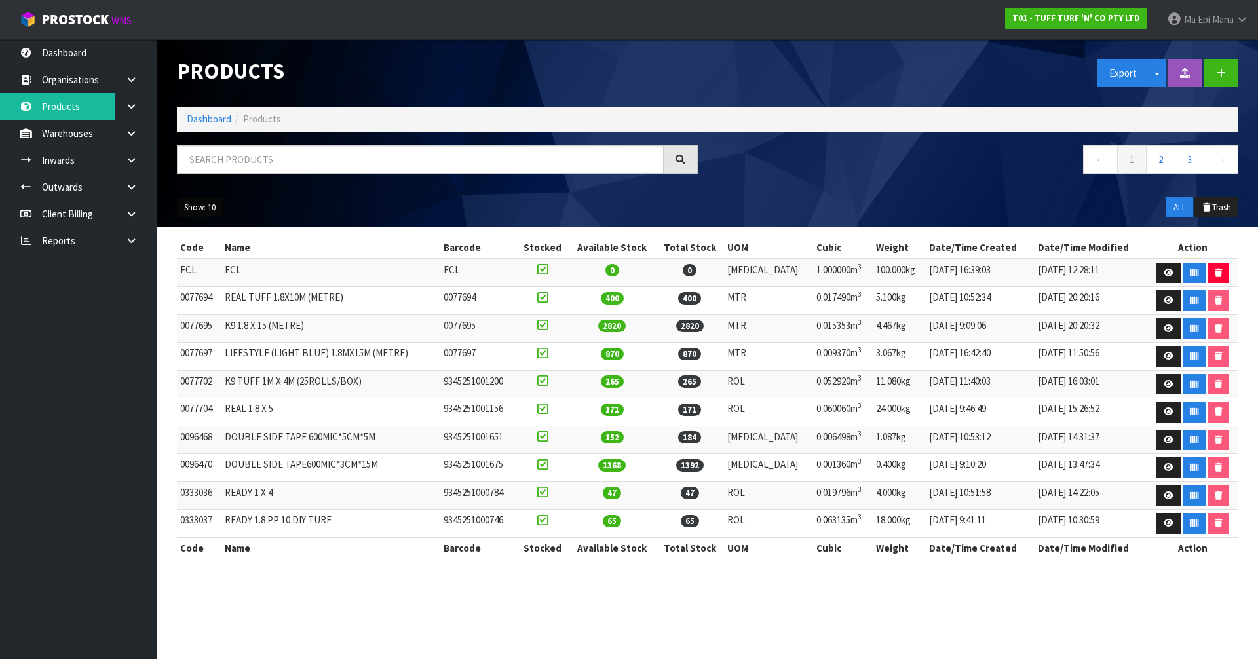
click at [201, 206] on button "Show: 10" at bounding box center [200, 207] width 46 height 21
click at [211, 292] on link "50" at bounding box center [230, 285] width 104 height 18
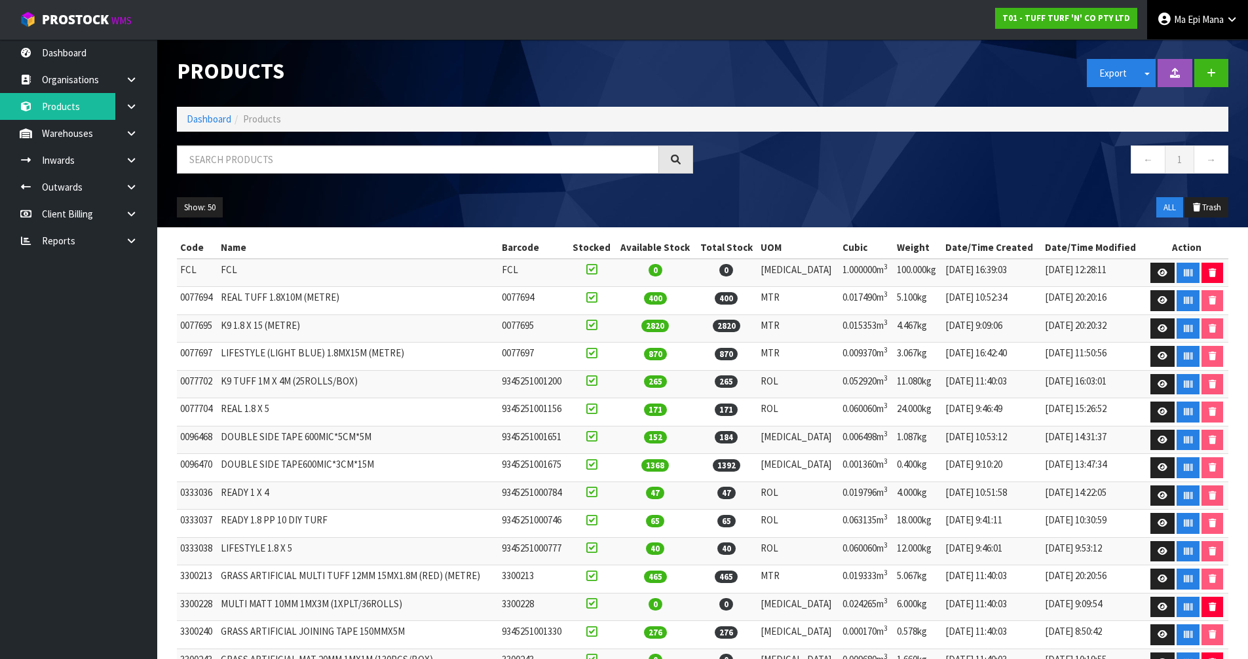
click at [1220, 16] on span "Mana" at bounding box center [1213, 19] width 22 height 12
click at [1196, 46] on link "Logout" at bounding box center [1196, 52] width 104 height 18
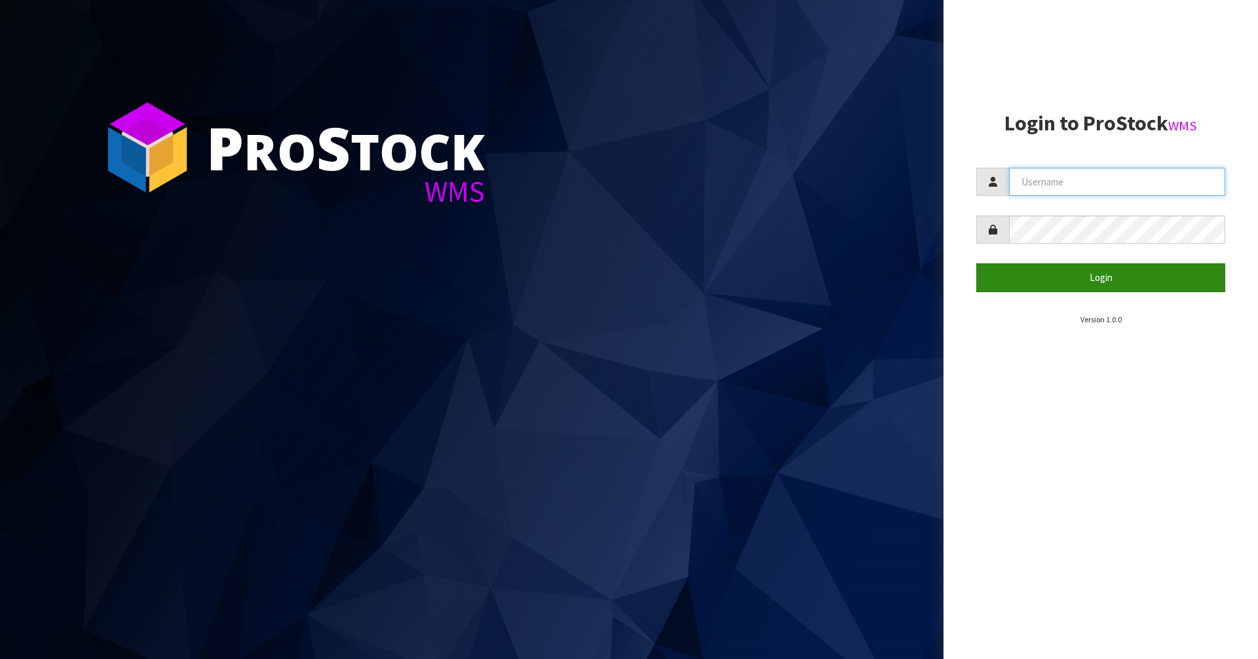
type input "Mana"
click at [1059, 281] on button "Login" at bounding box center [1100, 277] width 249 height 28
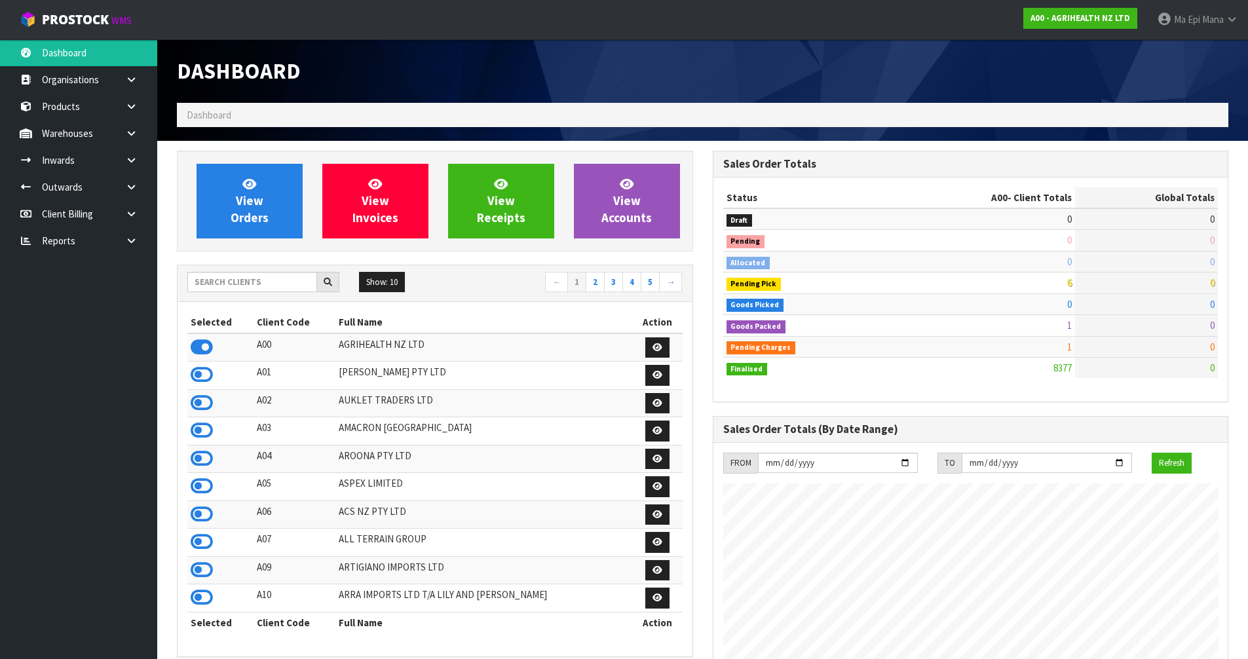
scroll to position [992, 535]
click at [272, 278] on input "text" at bounding box center [252, 282] width 130 height 20
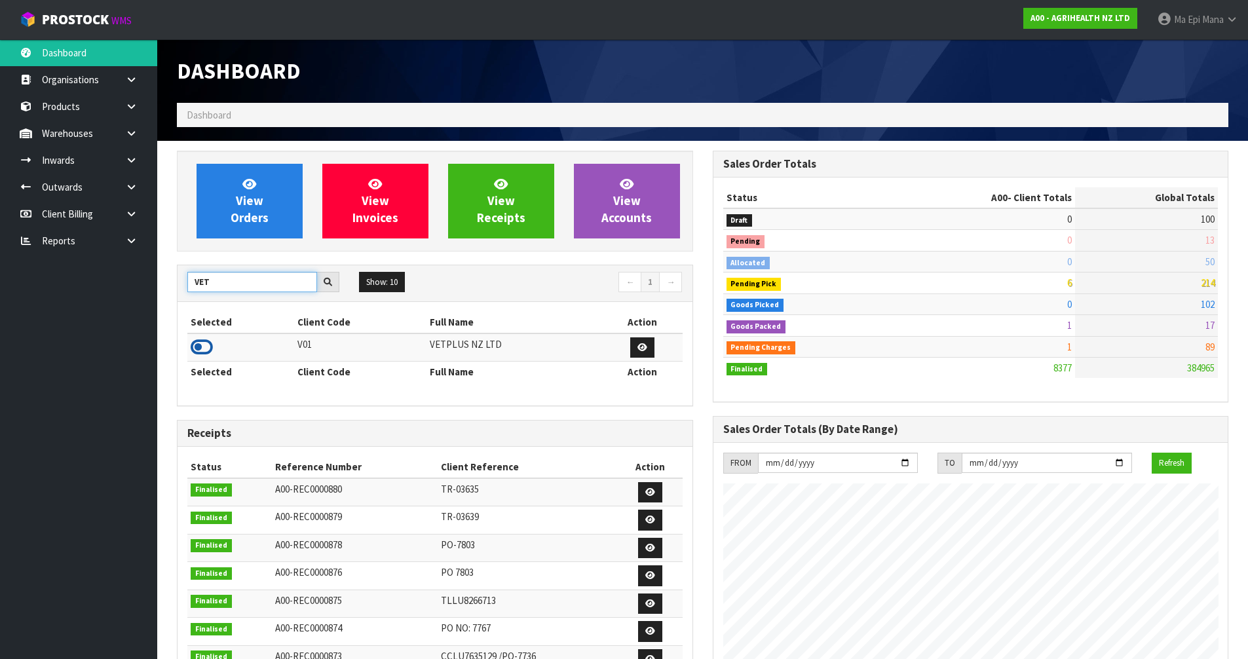
type input "VET"
click at [206, 352] on icon at bounding box center [202, 347] width 22 height 20
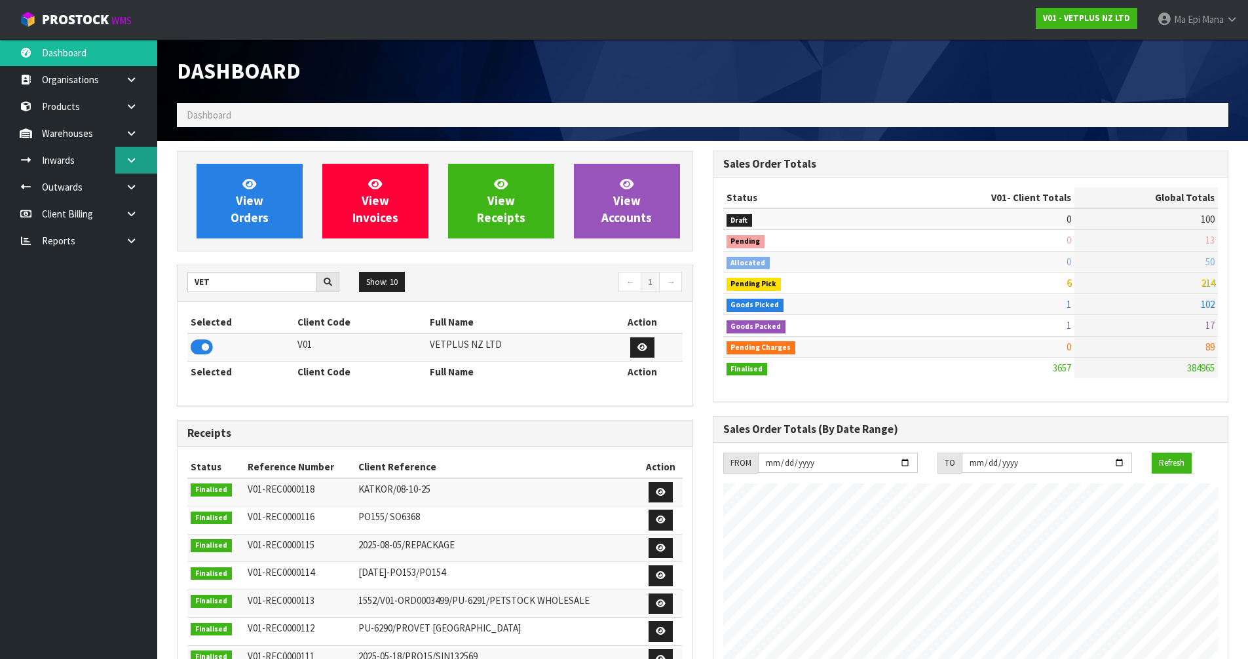
click at [139, 163] on link at bounding box center [136, 160] width 42 height 27
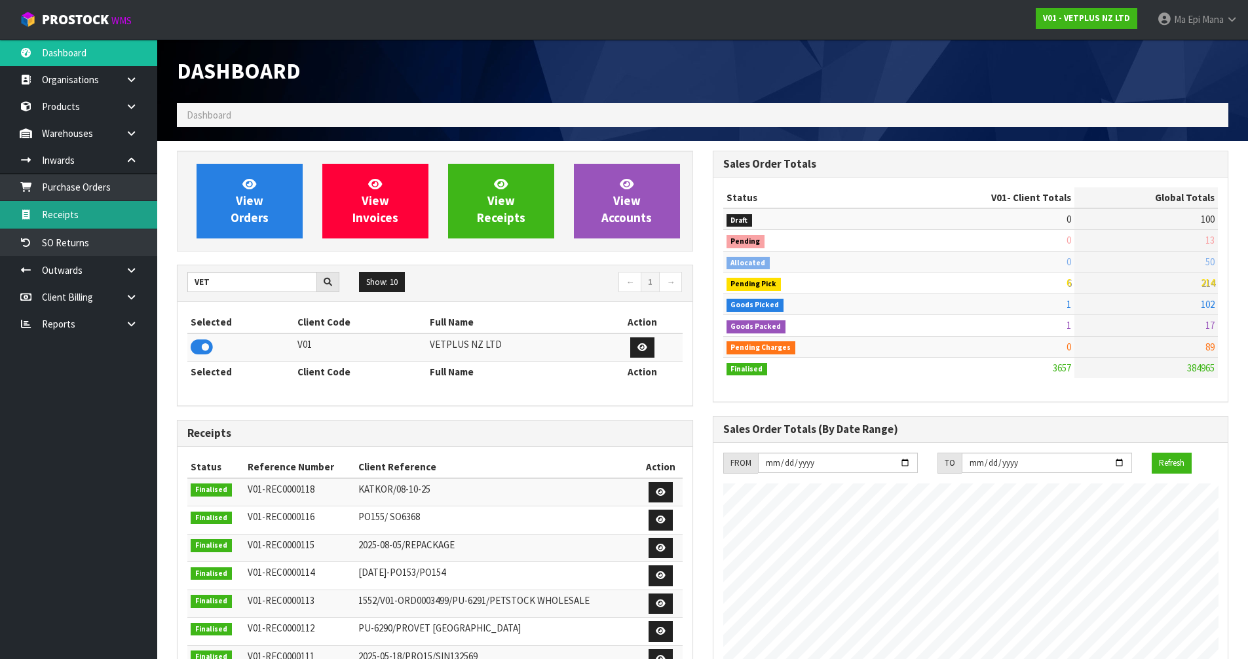
click at [105, 218] on link "Receipts" at bounding box center [78, 214] width 157 height 27
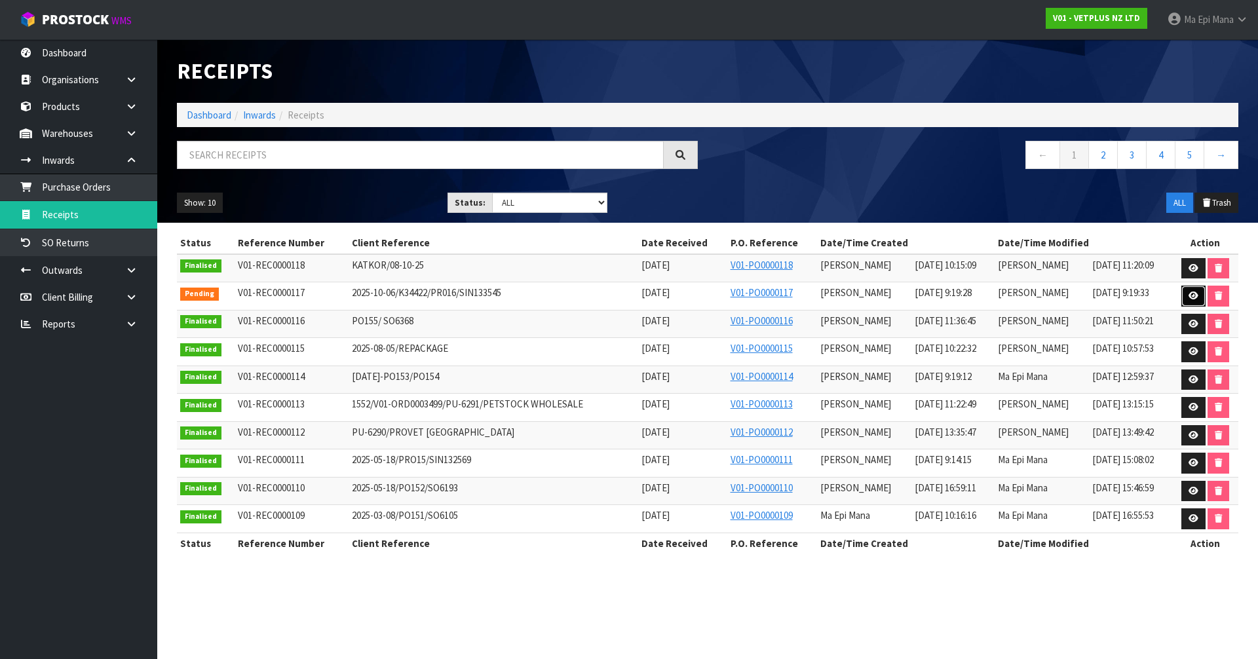
click at [1188, 293] on icon at bounding box center [1193, 296] width 10 height 9
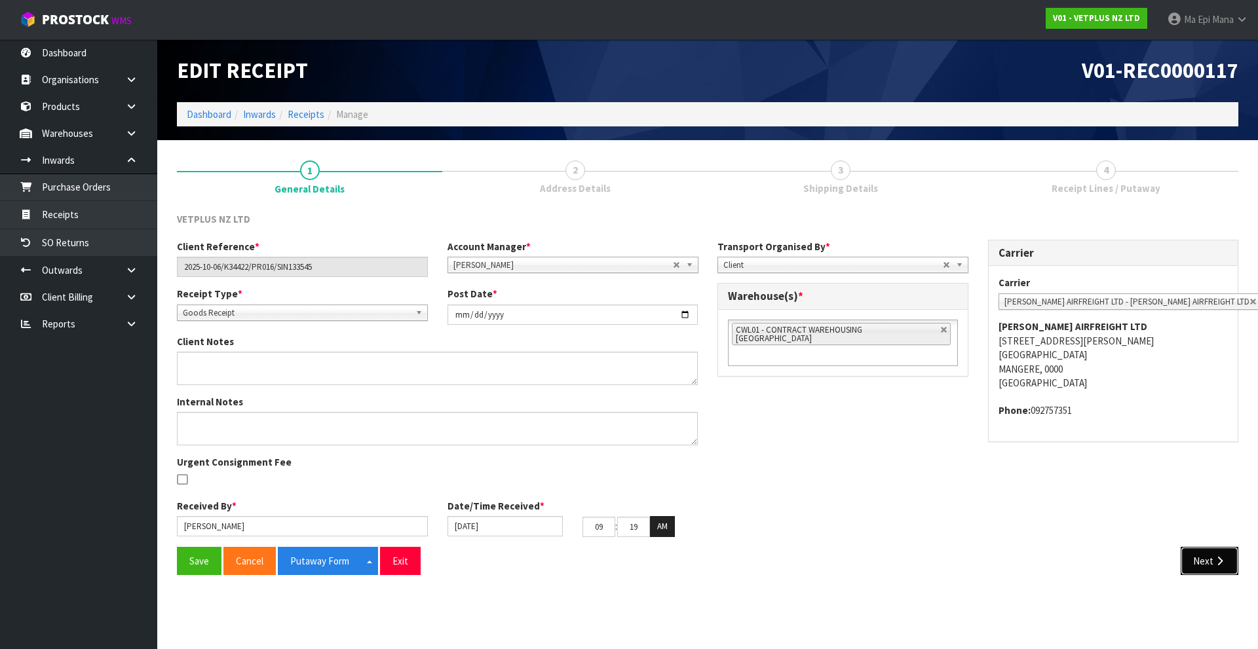
click at [1208, 558] on button "Next" at bounding box center [1209, 561] width 58 height 28
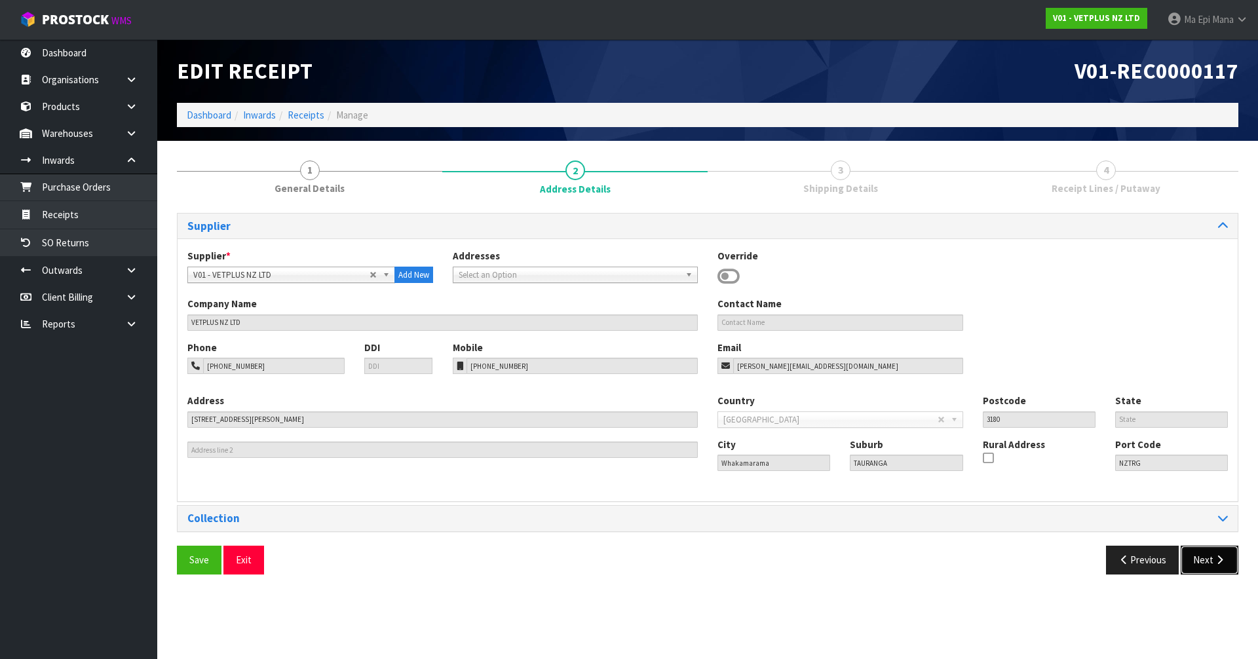
click at [1208, 561] on button "Next" at bounding box center [1209, 560] width 58 height 28
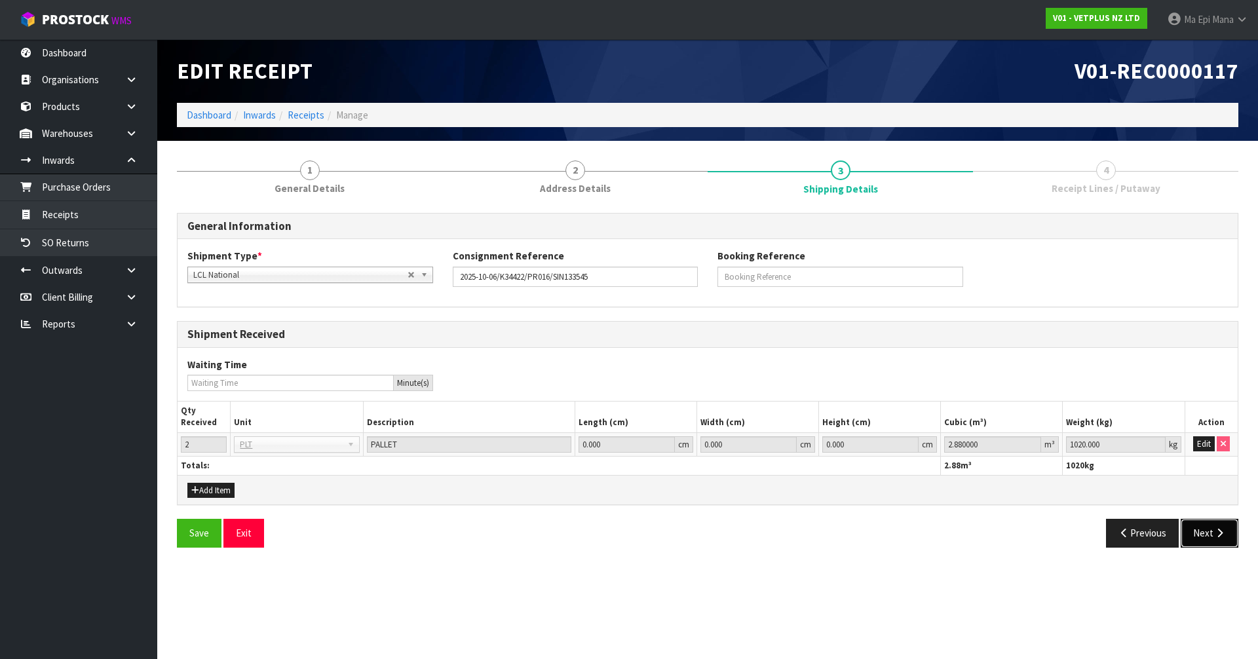
click at [1215, 541] on button "Next" at bounding box center [1209, 533] width 58 height 28
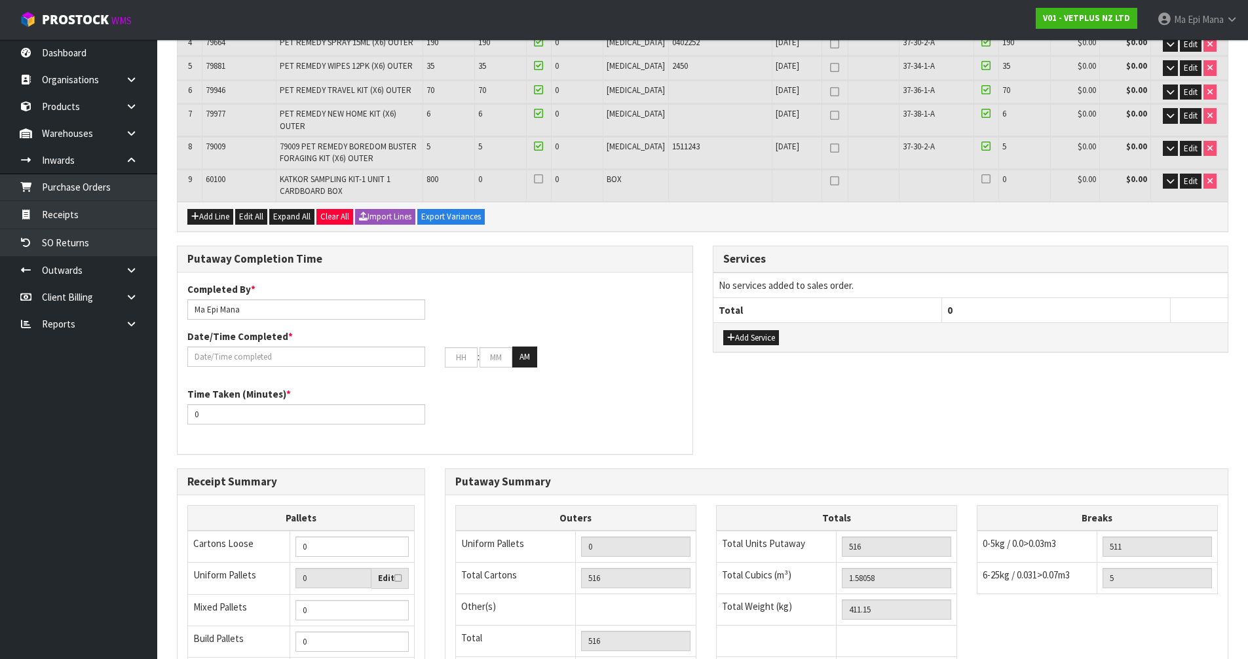
scroll to position [497, 0]
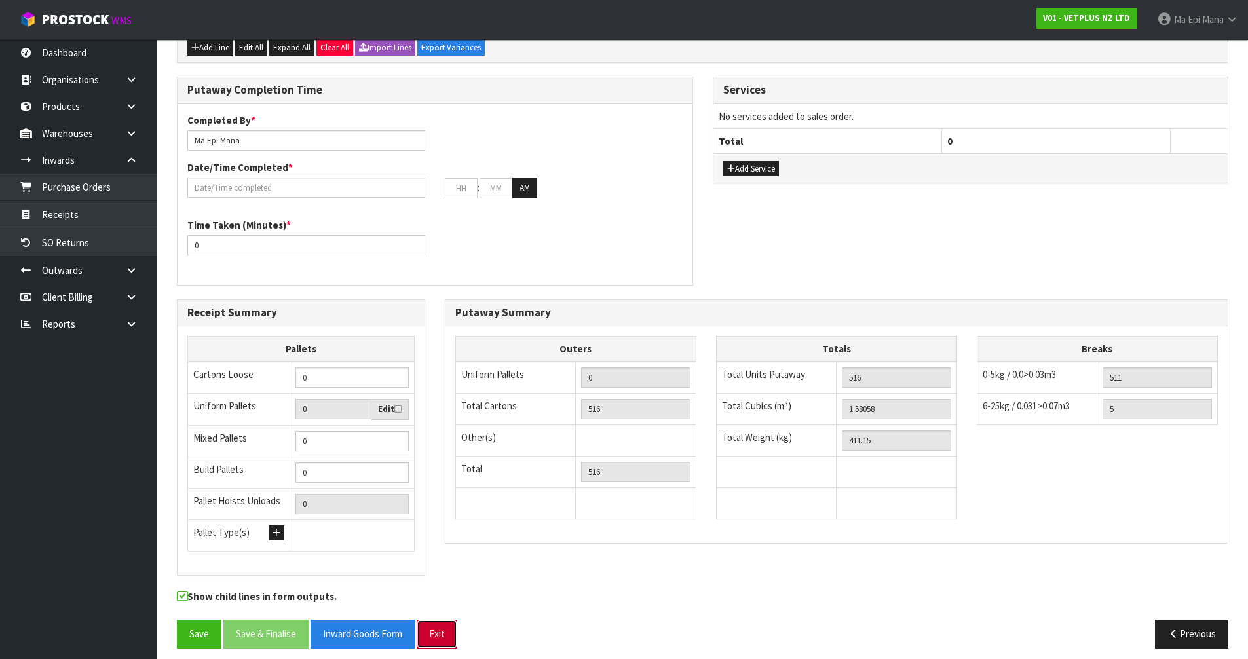
click at [452, 631] on button "Exit" at bounding box center [437, 634] width 41 height 28
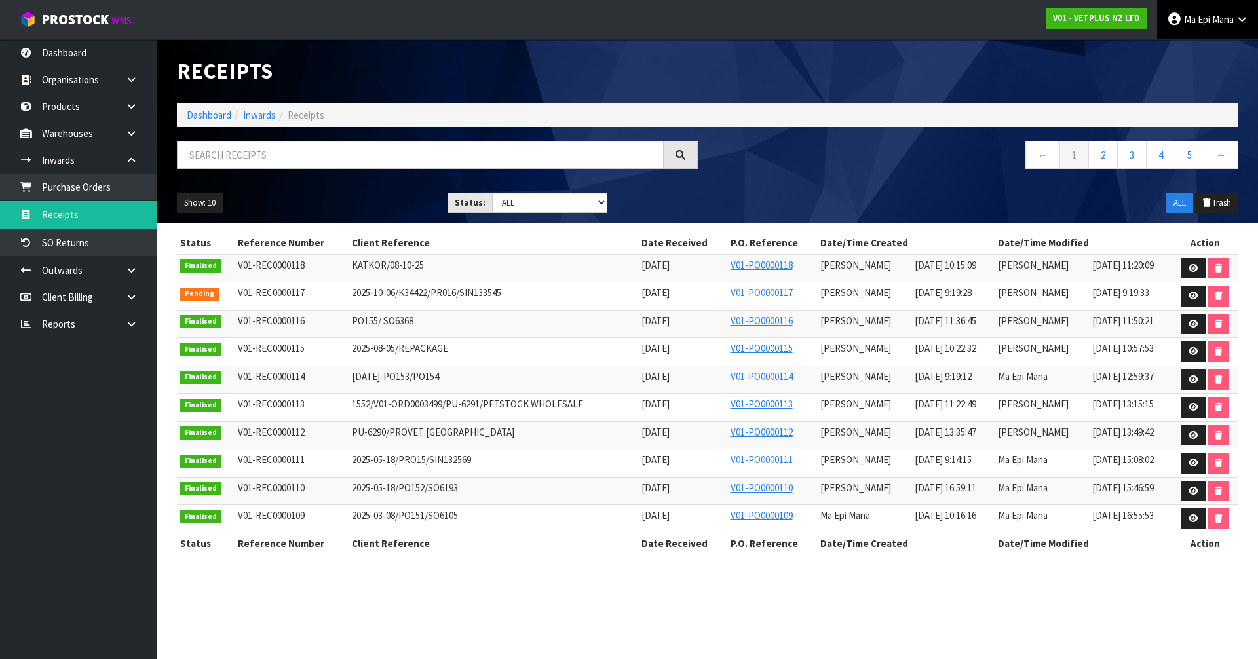
click at [1209, 24] on span "Ma Epi" at bounding box center [1197, 19] width 26 height 12
click at [122, 324] on link at bounding box center [136, 324] width 42 height 27
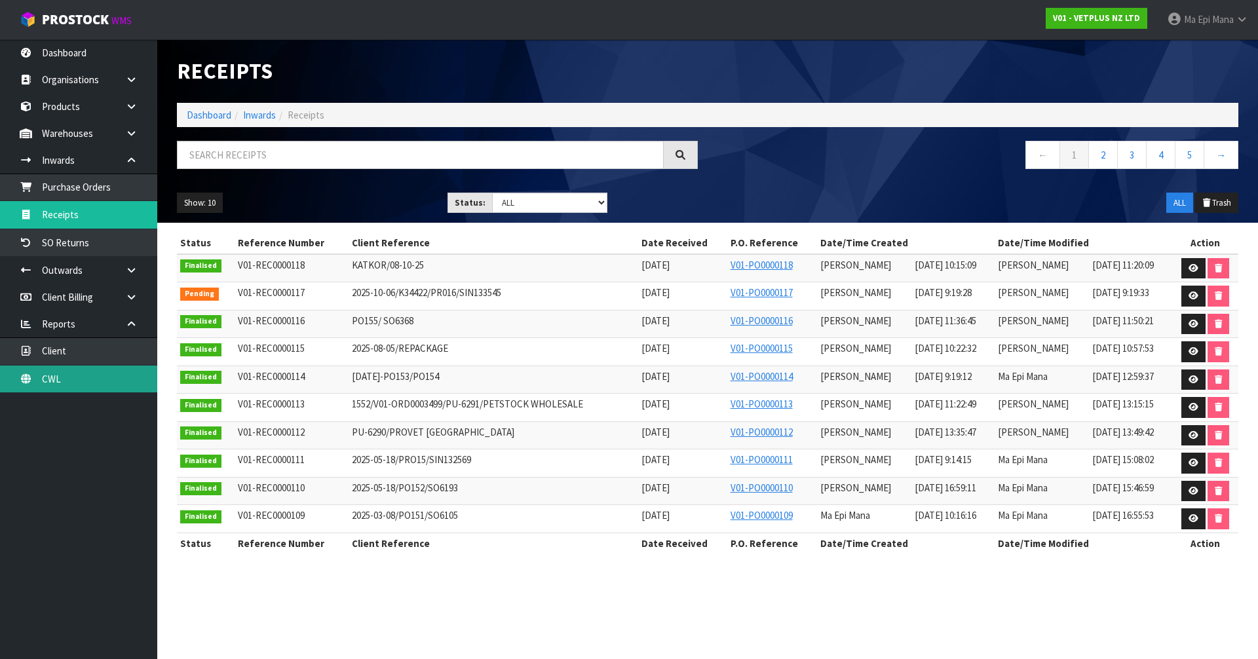
click at [67, 382] on link "CWL" at bounding box center [78, 379] width 157 height 27
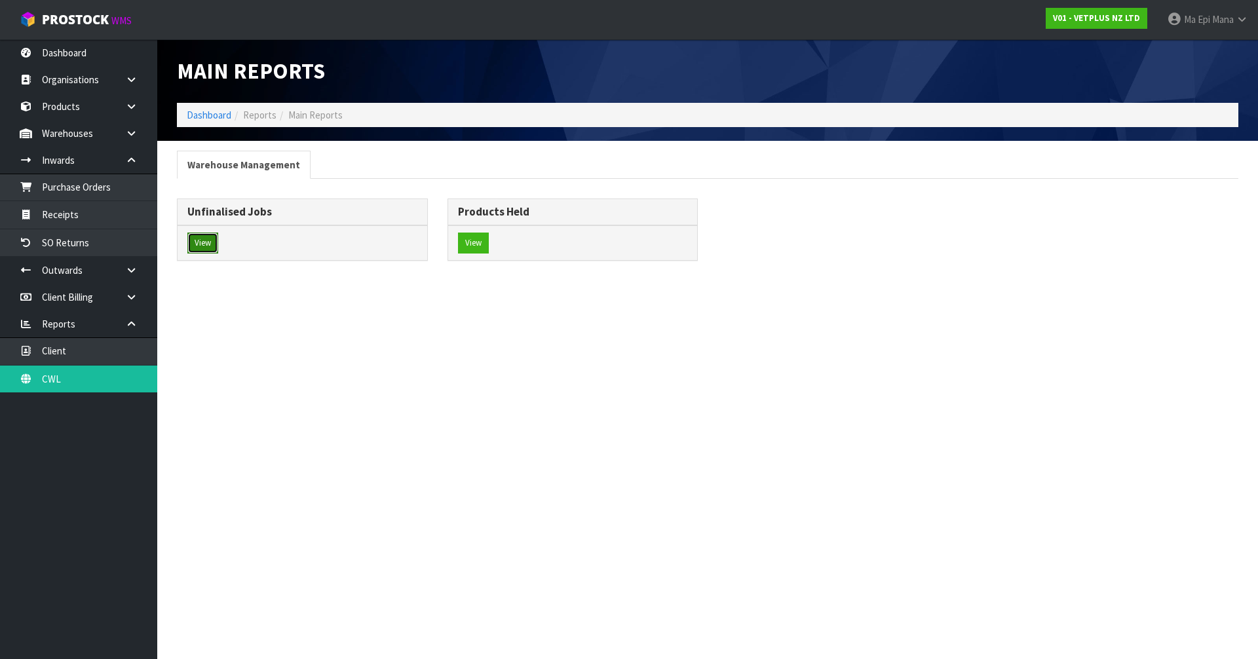
click at [206, 246] on button "View" at bounding box center [202, 243] width 31 height 21
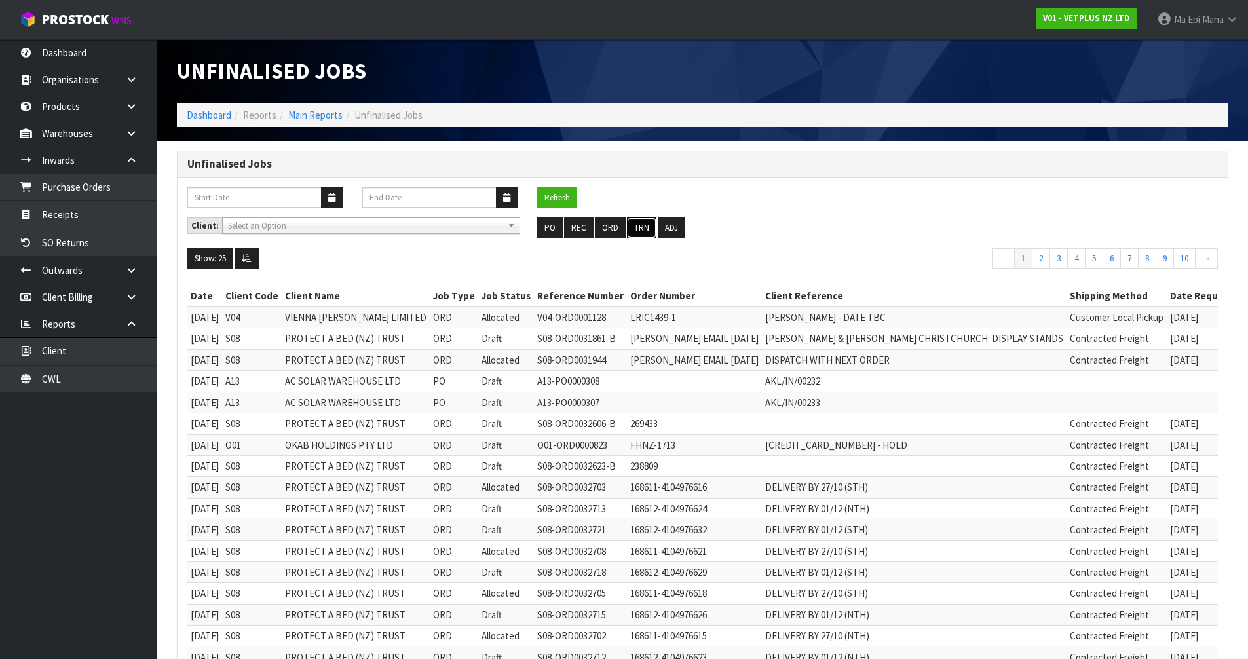
click at [635, 230] on button "TRN" at bounding box center [641, 227] width 29 height 21
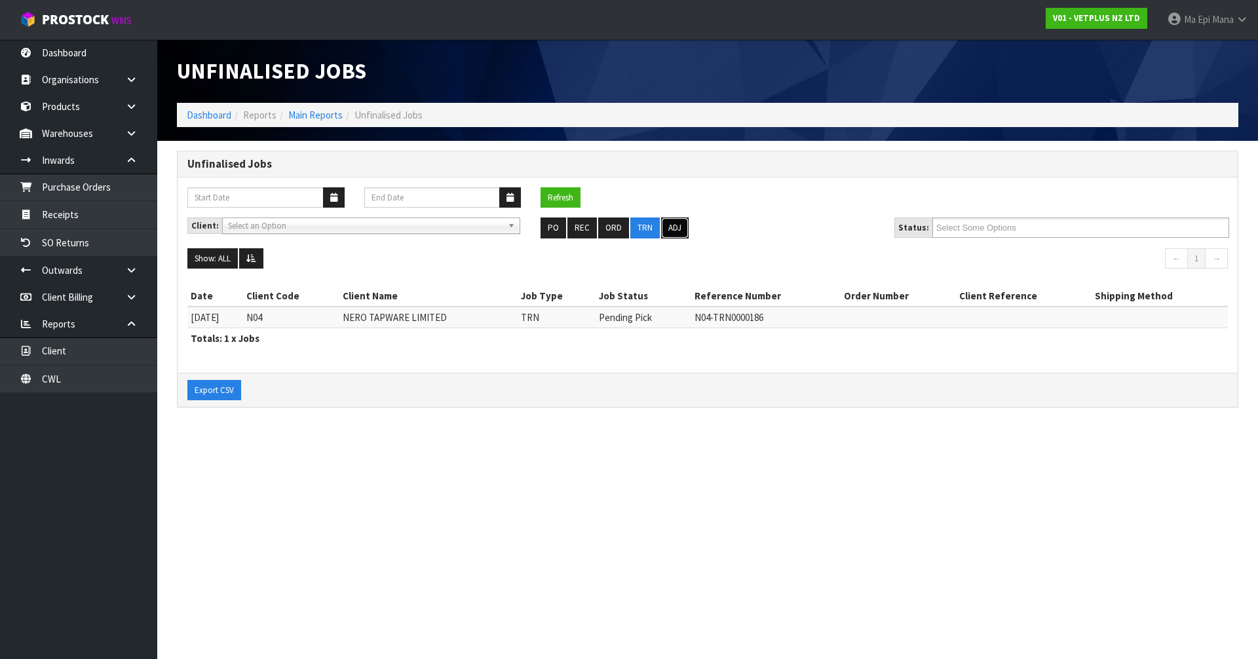
click at [670, 227] on button "ADJ" at bounding box center [675, 227] width 28 height 21
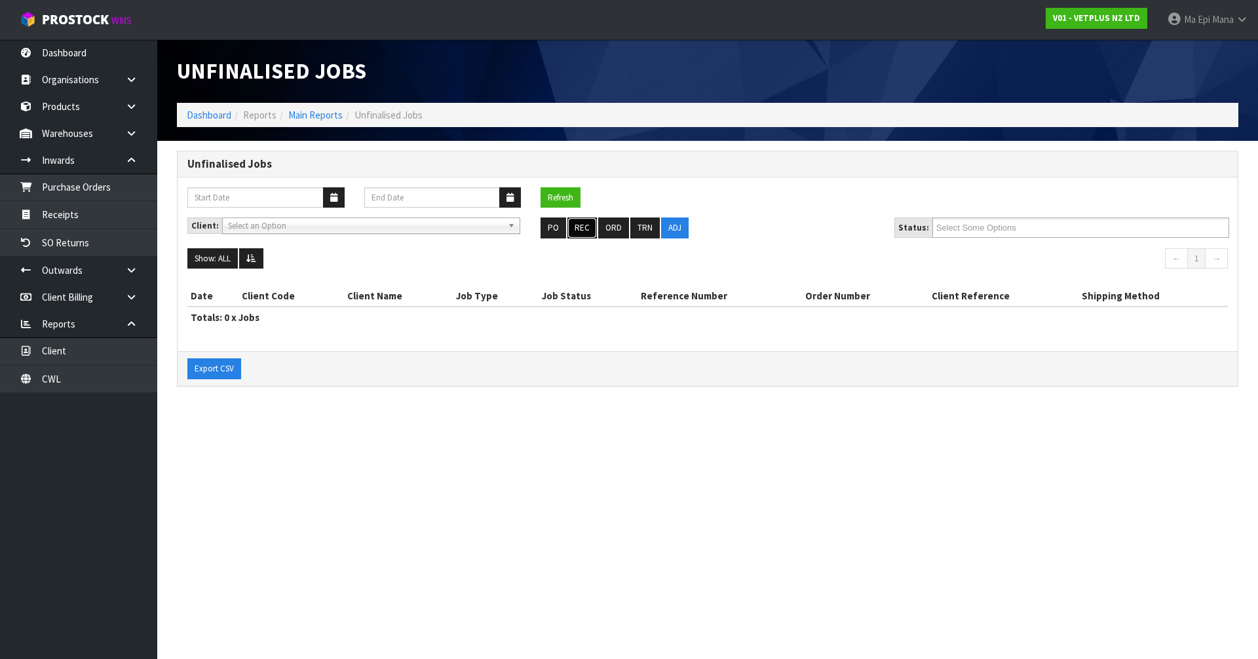
click at [587, 229] on button "REC" at bounding box center [581, 227] width 29 height 21
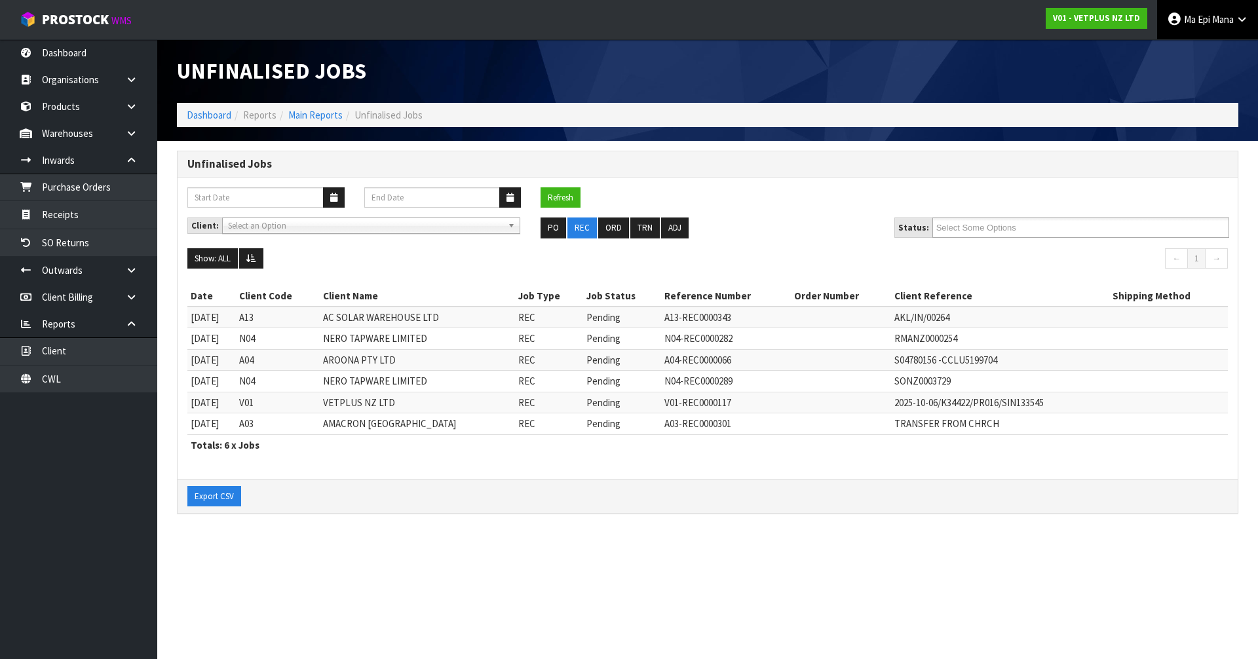
click at [1224, 12] on link "Ma Epi Mana" at bounding box center [1207, 19] width 101 height 39
click at [1196, 50] on link "Logout" at bounding box center [1206, 52] width 104 height 18
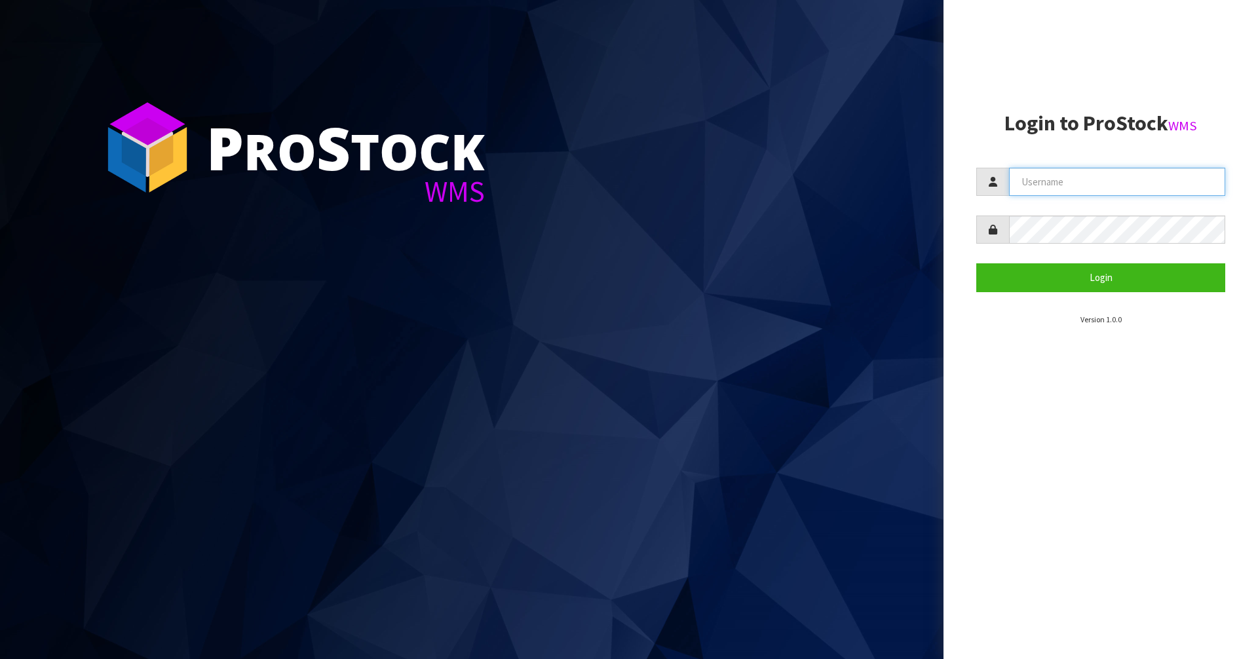
type input "Mana"
click at [1195, 81] on aside "Login to ProStock WMS Mana Login Version 1.0.0" at bounding box center [1100, 329] width 314 height 659
click at [1114, 186] on input "Mana" at bounding box center [1117, 182] width 216 height 28
drag, startPoint x: 1089, startPoint y: 179, endPoint x: 922, endPoint y: 165, distance: 167.6
click at [922, 165] on div "P ro S tock WMS Login to ProStock WMS Mana Login Version 1.0.0" at bounding box center [629, 329] width 1258 height 659
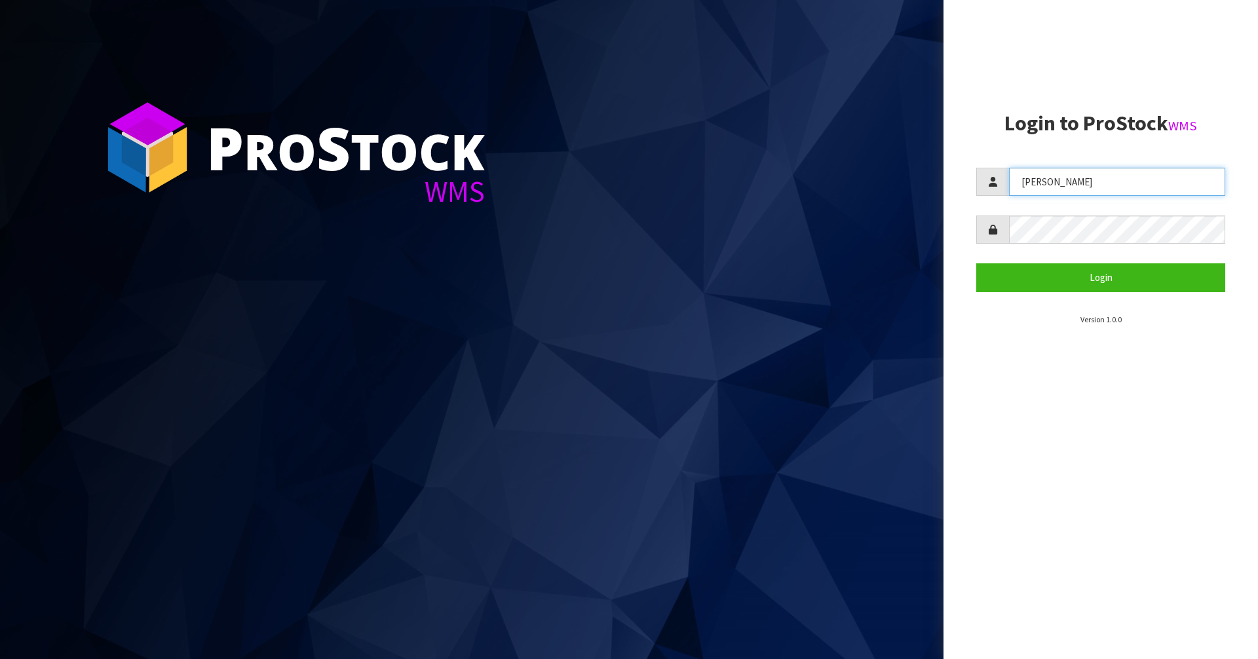
type input "Raj"
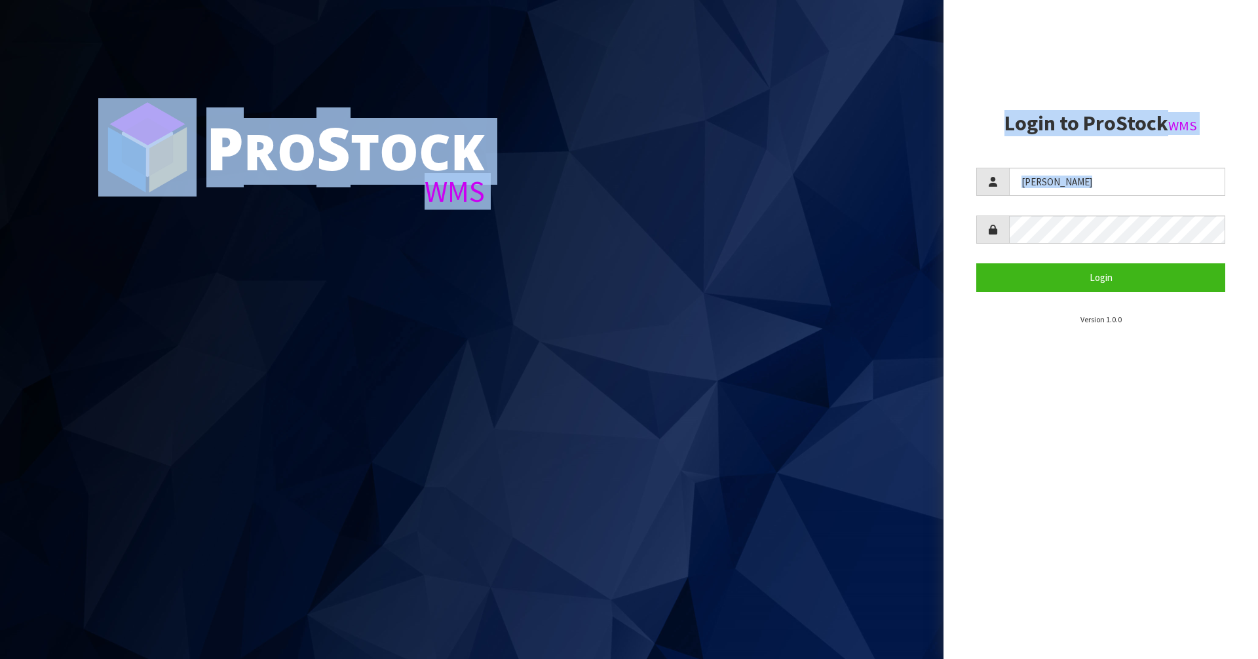
drag, startPoint x: 1084, startPoint y: 215, endPoint x: 907, endPoint y: 238, distance: 178.4
click at [894, 231] on div "P ro S tock WMS Login to ProStock WMS Raj Login Version 1.0.0" at bounding box center [629, 329] width 1258 height 659
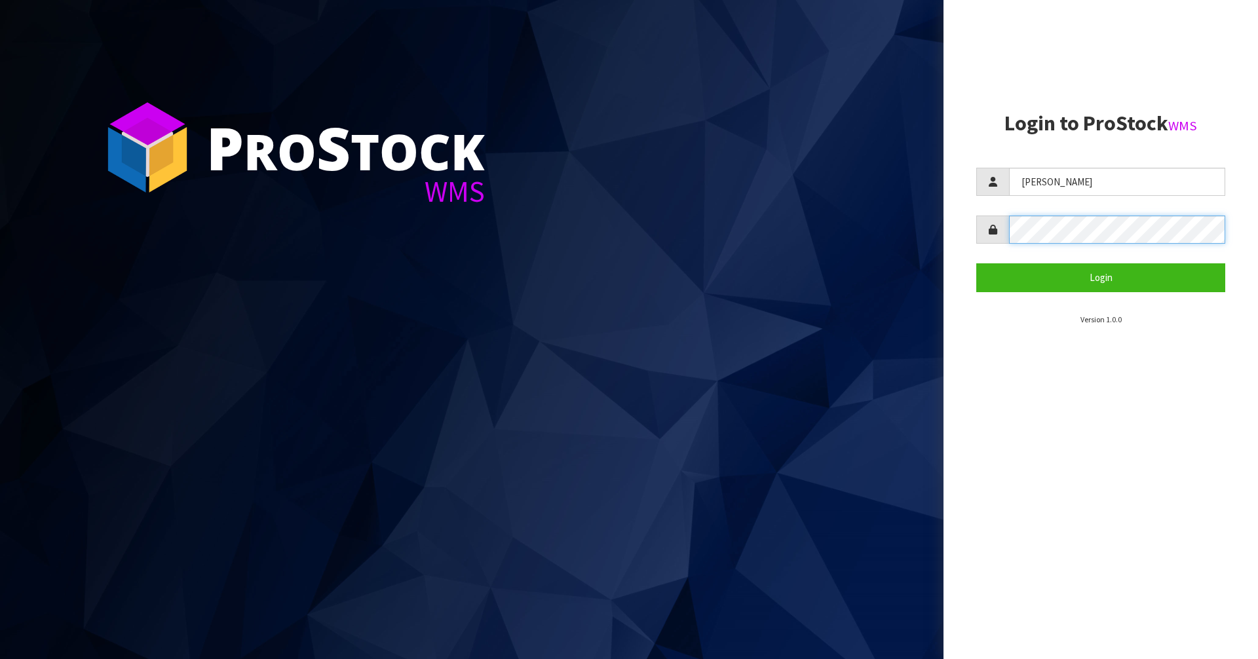
click at [928, 233] on div "P ro S tock WMS Login to ProStock WMS Raj Login Version 1.0.0" at bounding box center [629, 329] width 1258 height 659
click at [976, 263] on button "Login" at bounding box center [1100, 277] width 249 height 28
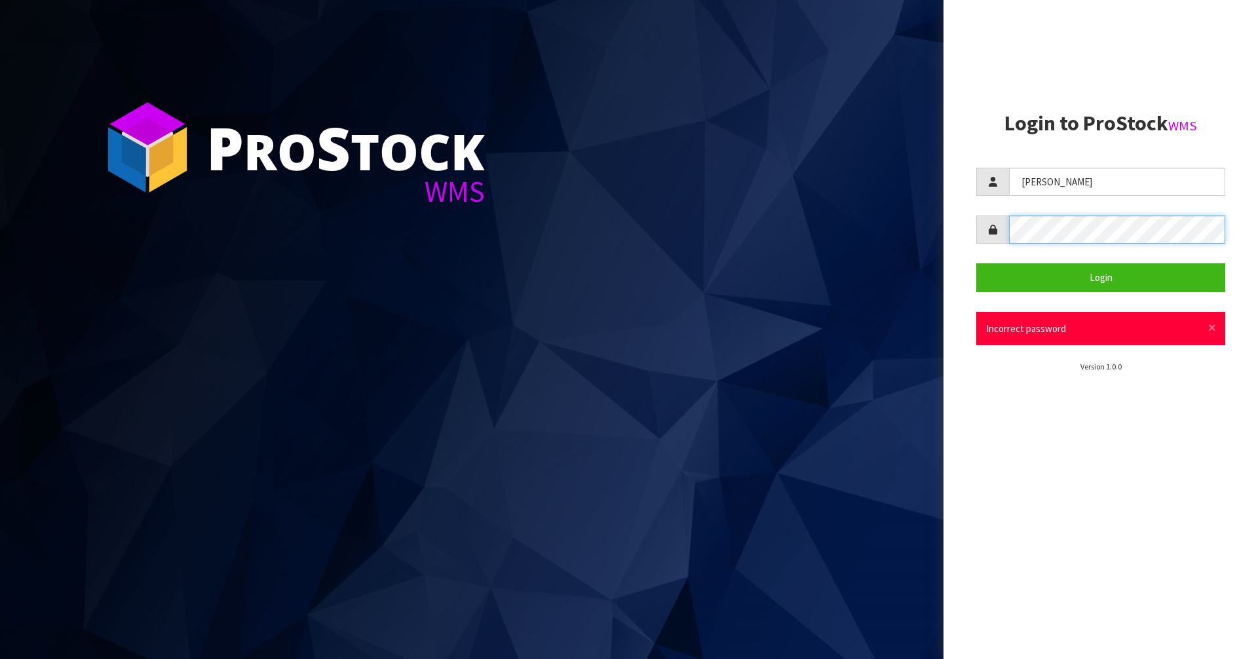
click at [958, 217] on aside "Login to ProStock WMS Raj Login × Close Incorrect password Version 1.0.0" at bounding box center [1100, 329] width 314 height 659
click at [976, 263] on button "Login" at bounding box center [1100, 277] width 249 height 28
